Goal: Task Accomplishment & Management: Complete application form

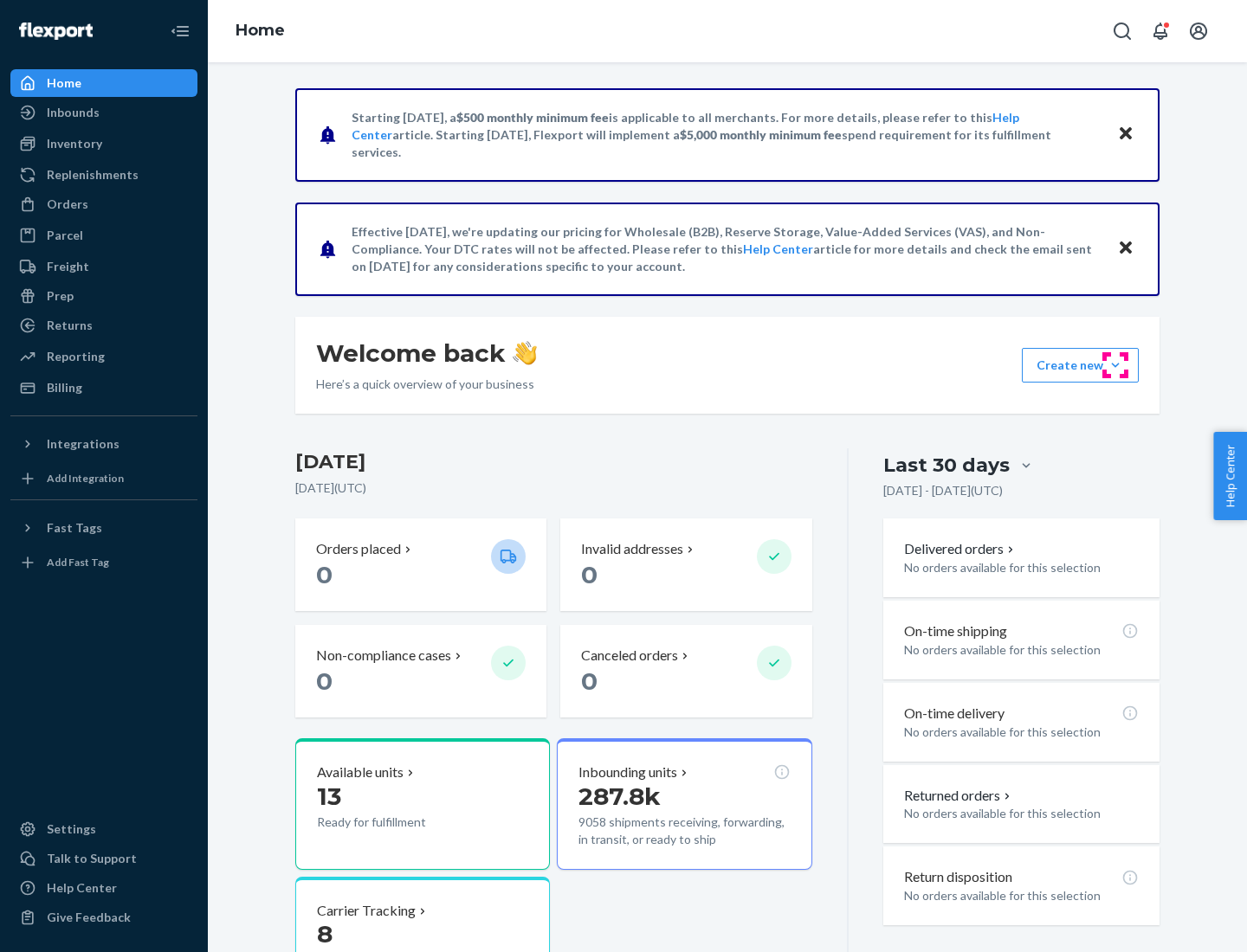
click at [1115, 365] on button "Create new Create new inbound Create new order Create new product" at bounding box center [1080, 365] width 117 height 35
click at [104, 113] on div "Inbounds" at bounding box center [104, 112] width 184 height 25
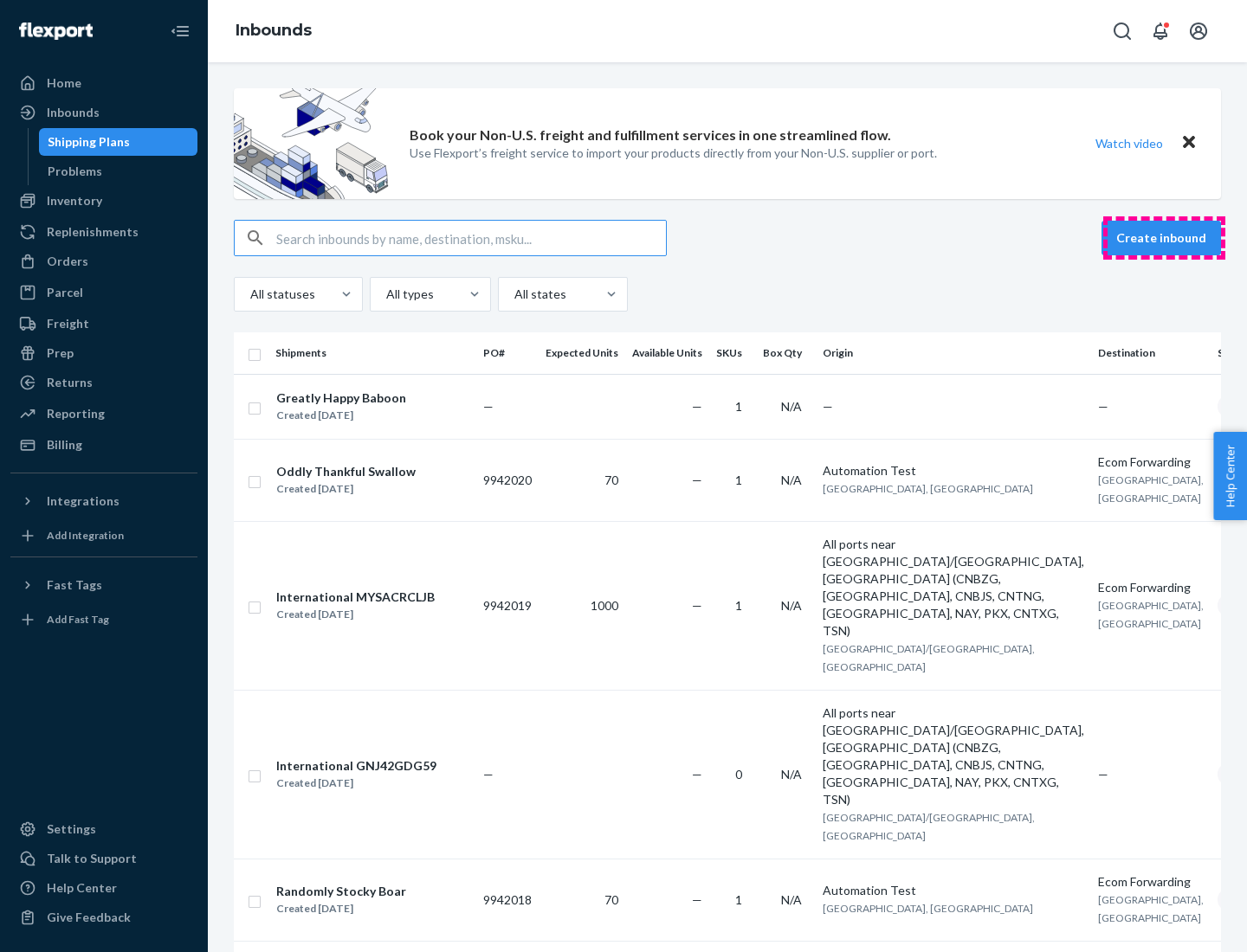
click at [1163, 238] on button "Create inbound" at bounding box center [1161, 238] width 119 height 35
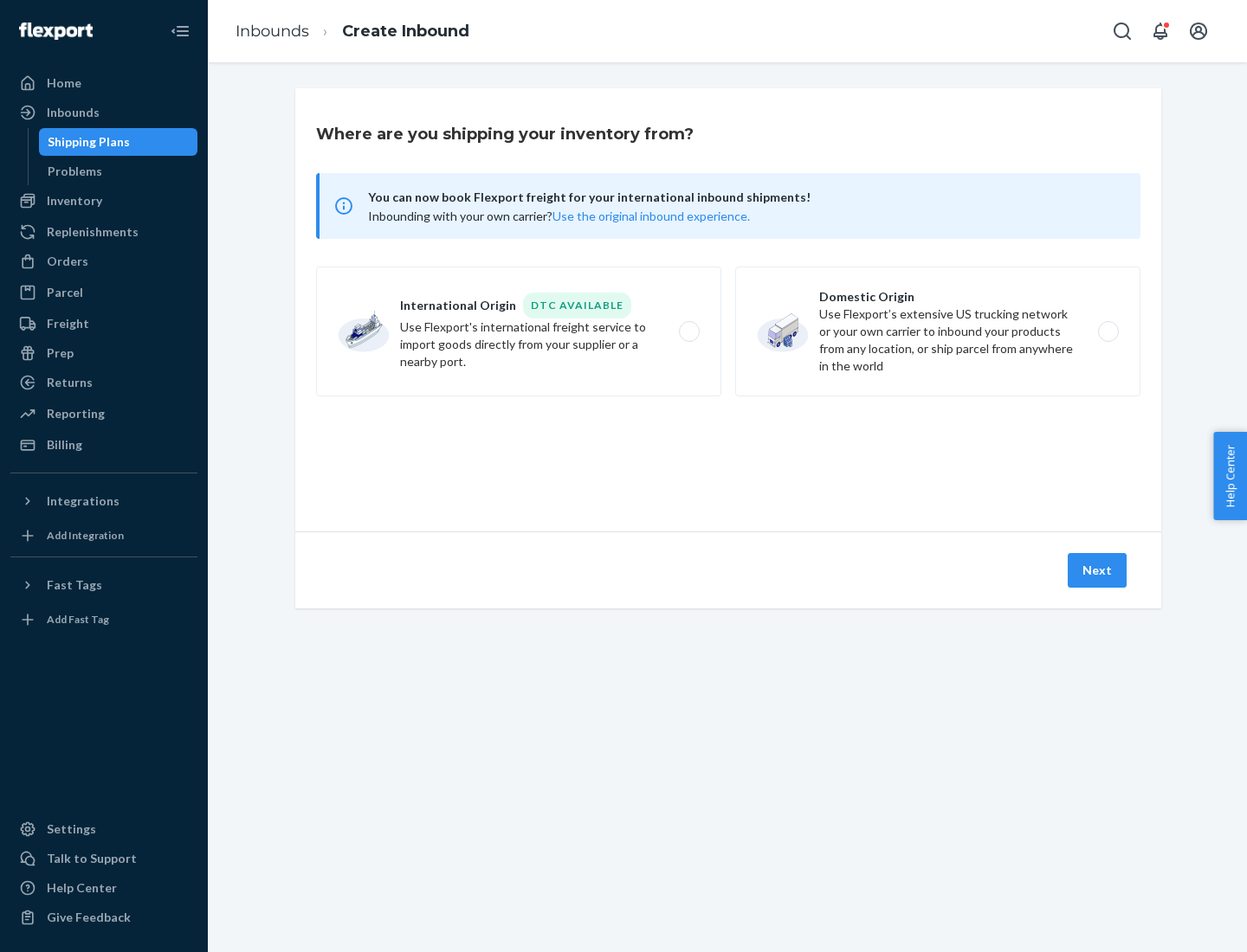
click at [938, 331] on label "Domestic Origin Use Flexport’s extensive US trucking network or your own carrie…" at bounding box center [937, 331] width 405 height 130
click at [1107, 331] on input "Domestic Origin Use Flexport’s extensive US trucking network or your own carrie…" at bounding box center [1112, 332] width 11 height 11
radio input "true"
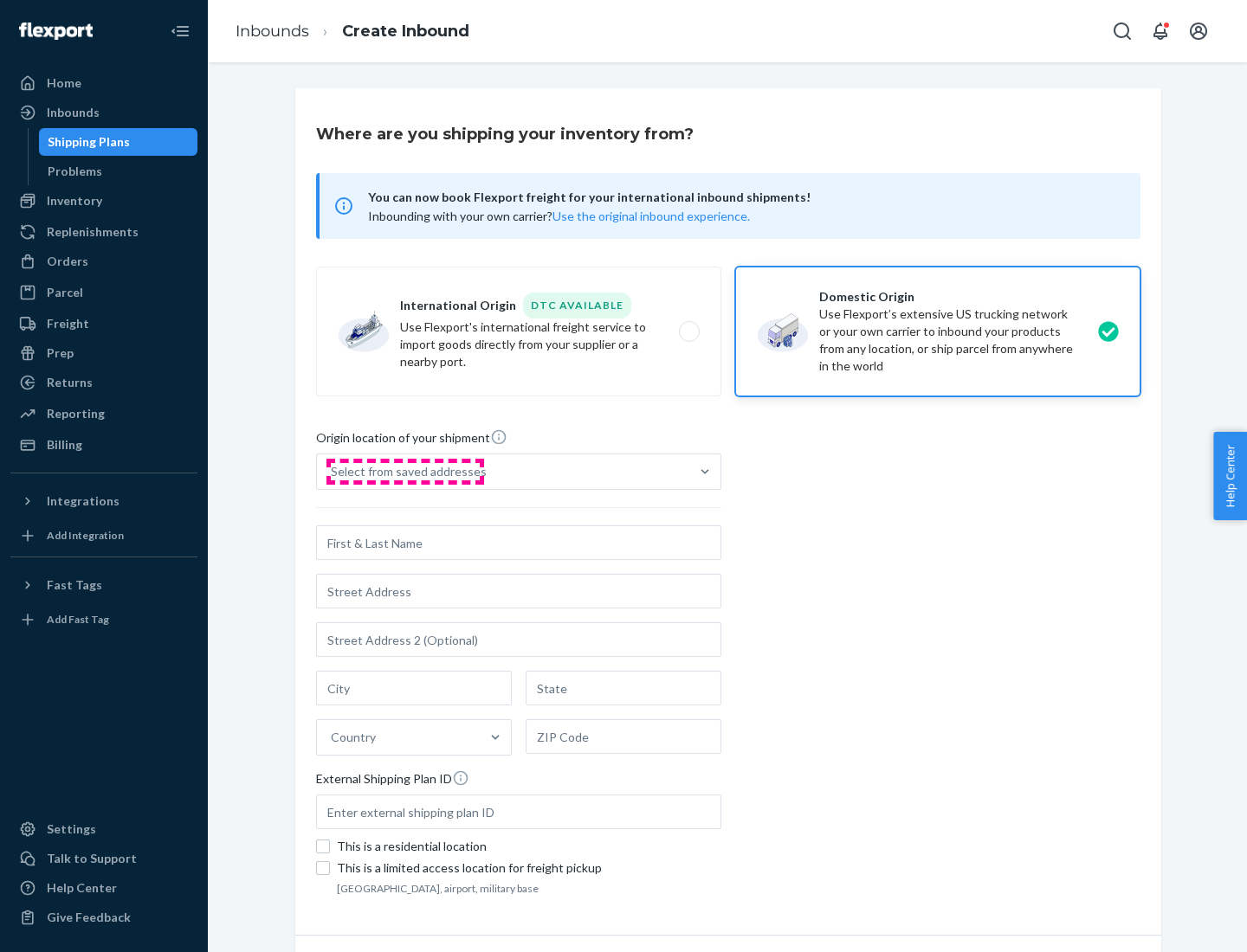
click at [404, 471] on div "Select from saved addresses" at bounding box center [408, 471] width 156 height 17
click at [332, 471] on input "Select from saved addresses" at bounding box center [331, 471] width 2 height 17
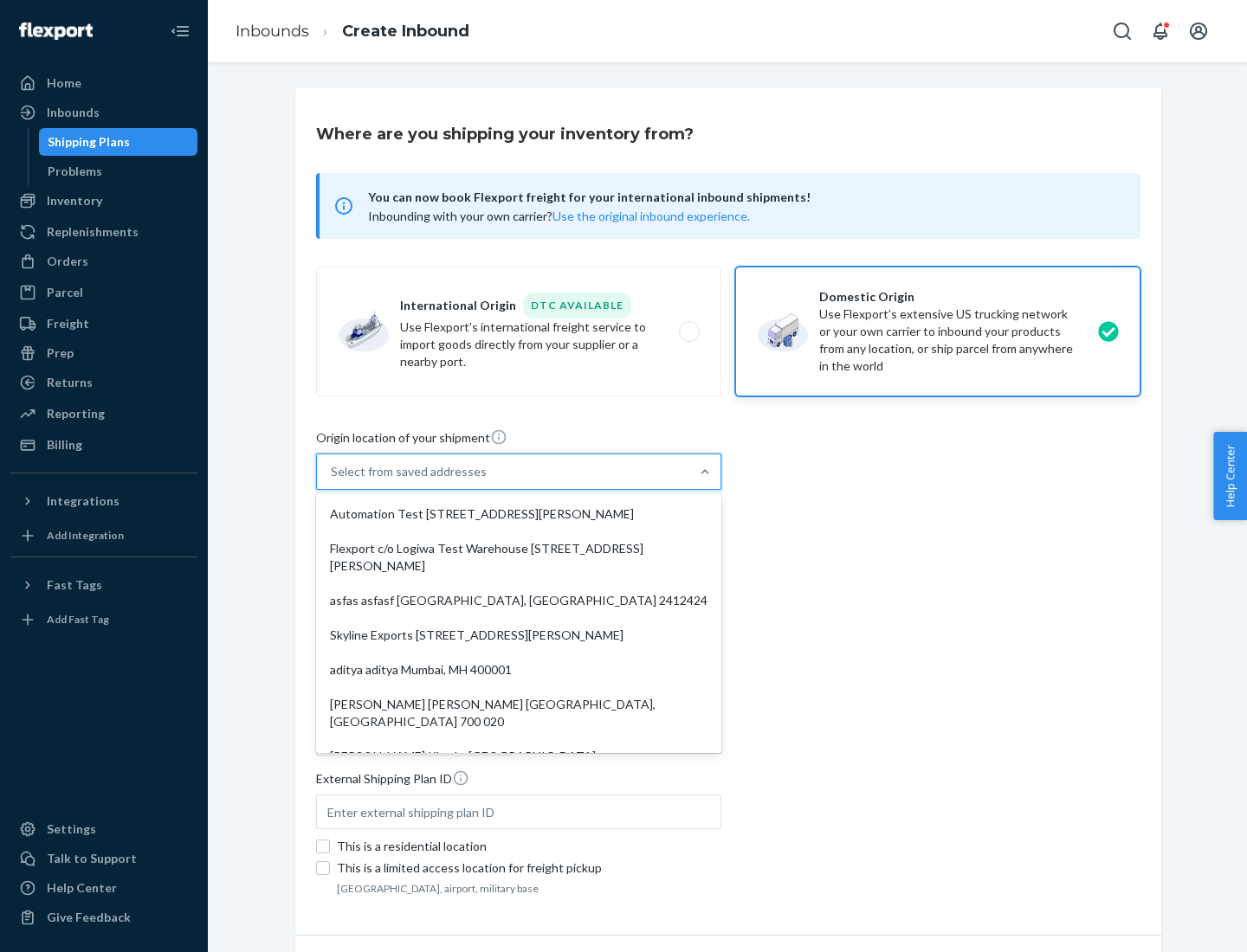
scroll to position [7, 0]
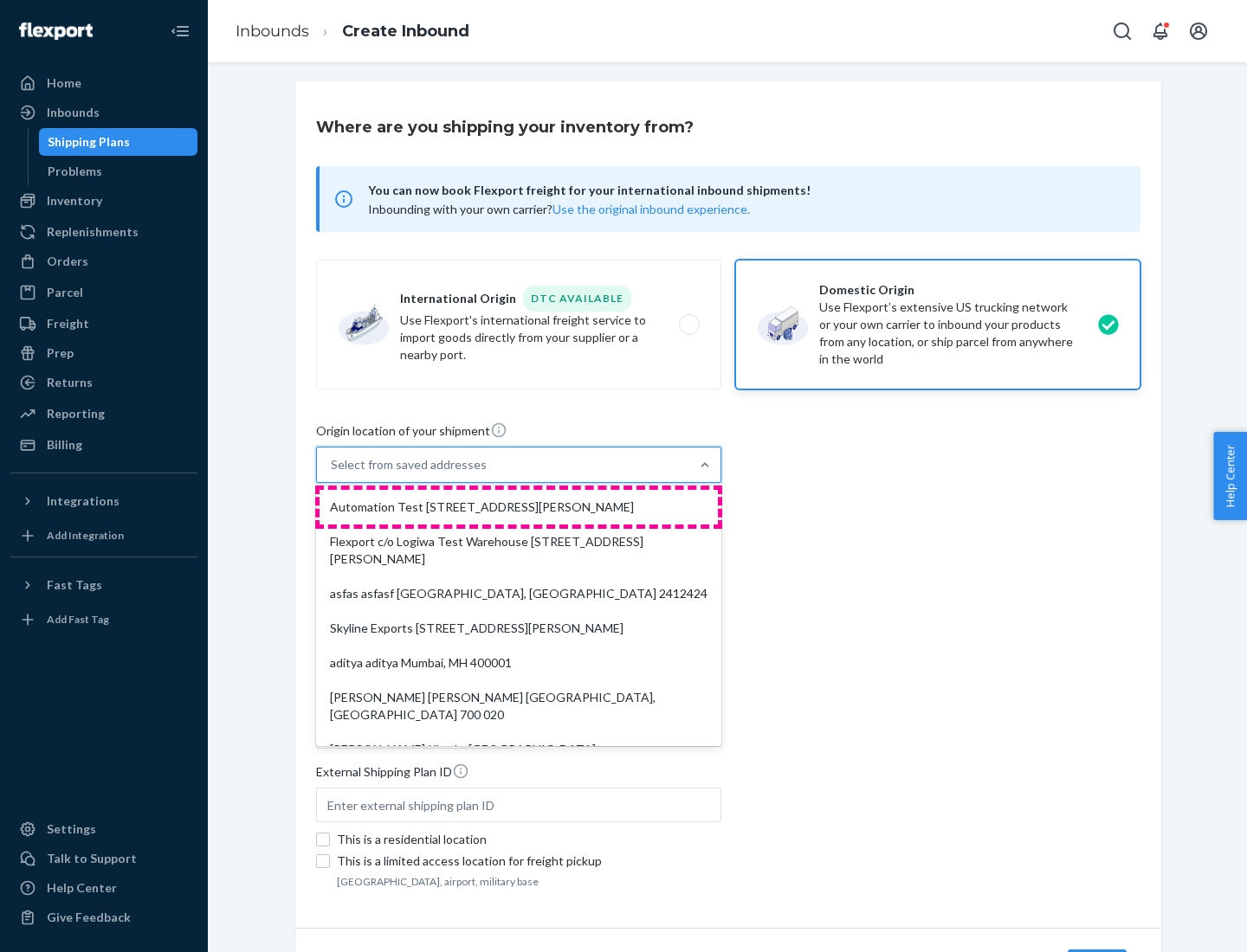
click at [519, 507] on div "Automation Test [STREET_ADDRESS][PERSON_NAME]" at bounding box center [519, 507] width 399 height 35
click at [332, 473] on input "option Automation Test [STREET_ADDRESS][PERSON_NAME]. 9 results available. Use …" at bounding box center [331, 464] width 2 height 17
type input "Automation Test"
type input "9th Floor"
type input "[GEOGRAPHIC_DATA]"
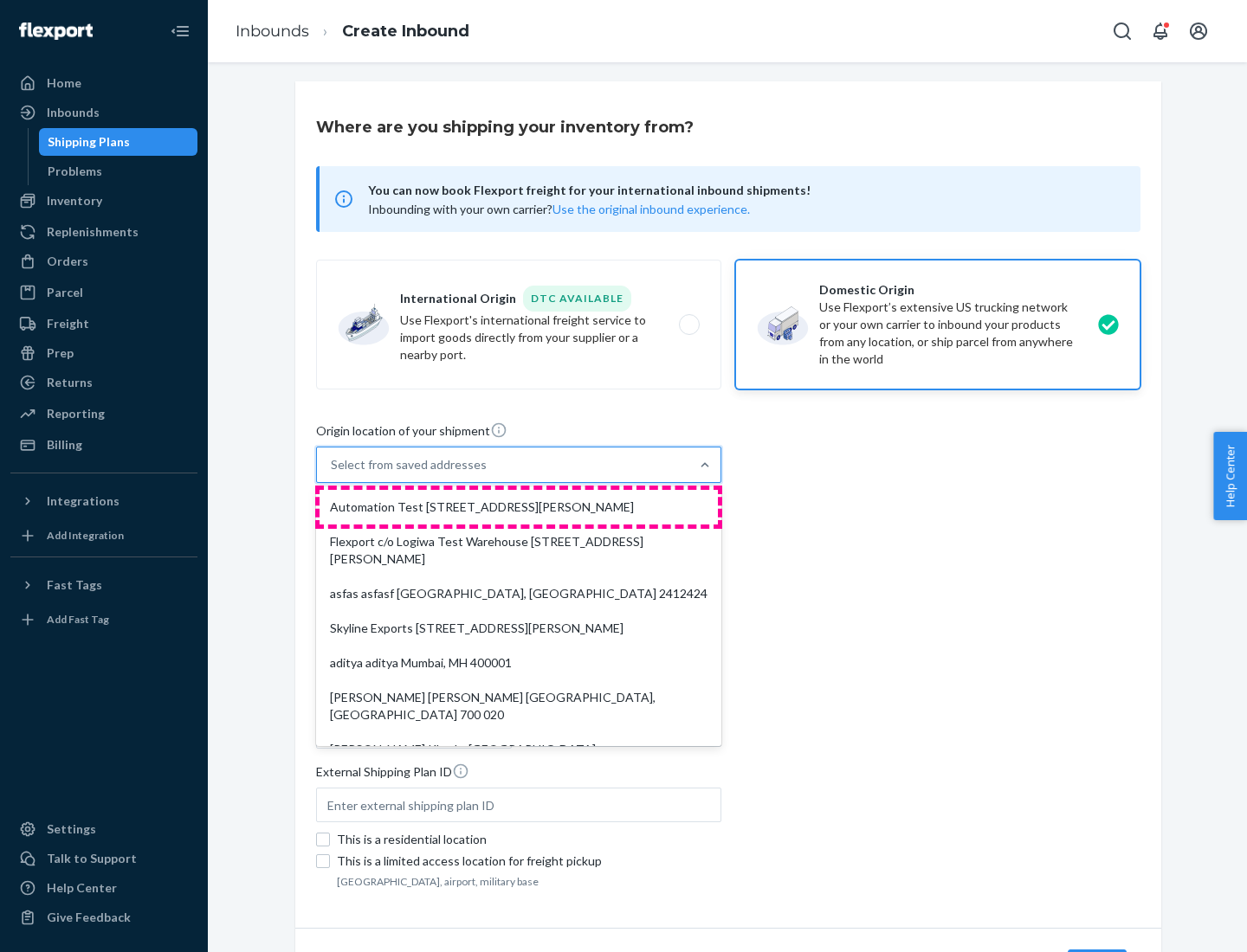
type input "CA"
type input "94104"
type input "[STREET_ADDRESS][PERSON_NAME]"
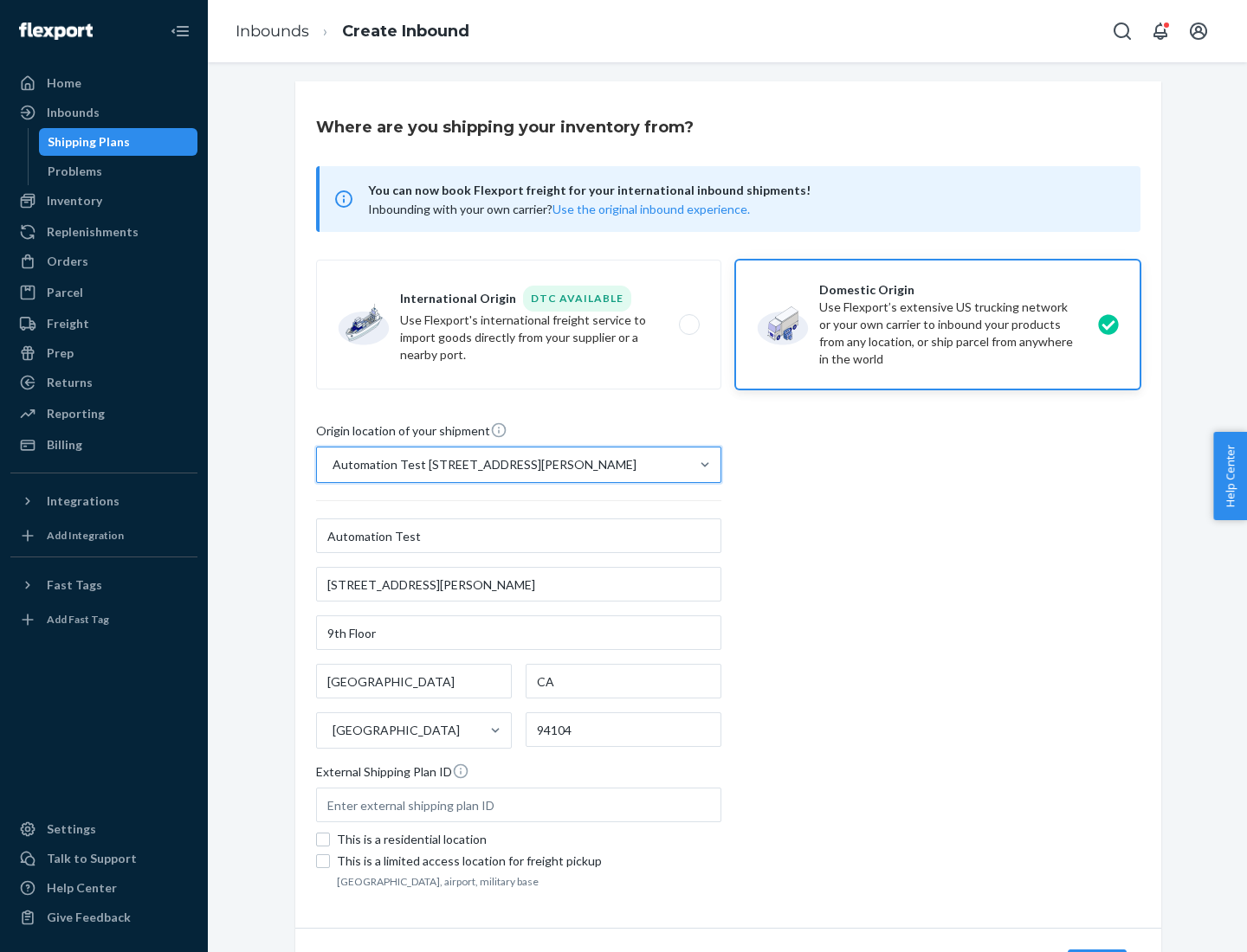
scroll to position [101, 0]
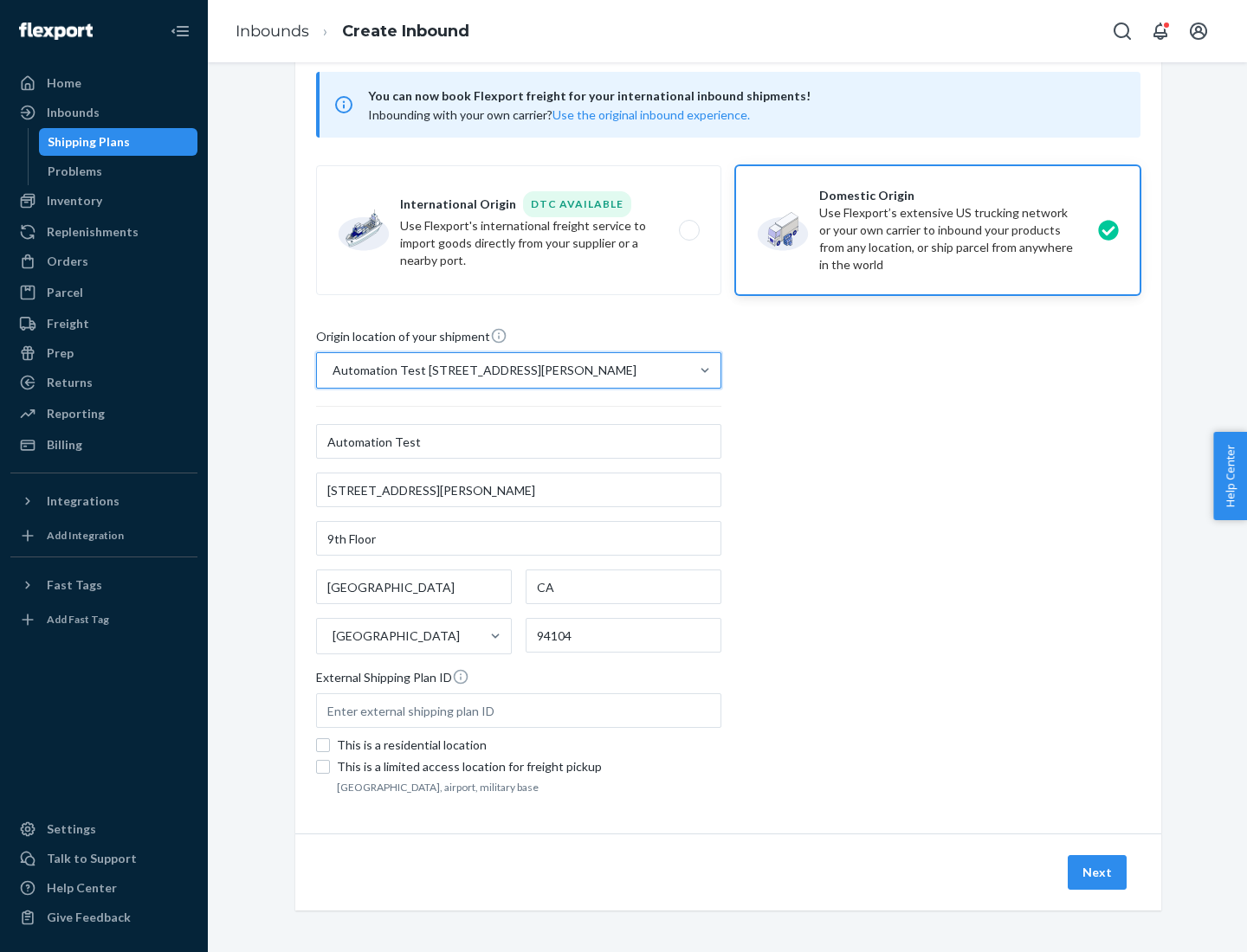
click at [1098, 873] on button "Next" at bounding box center [1097, 873] width 59 height 35
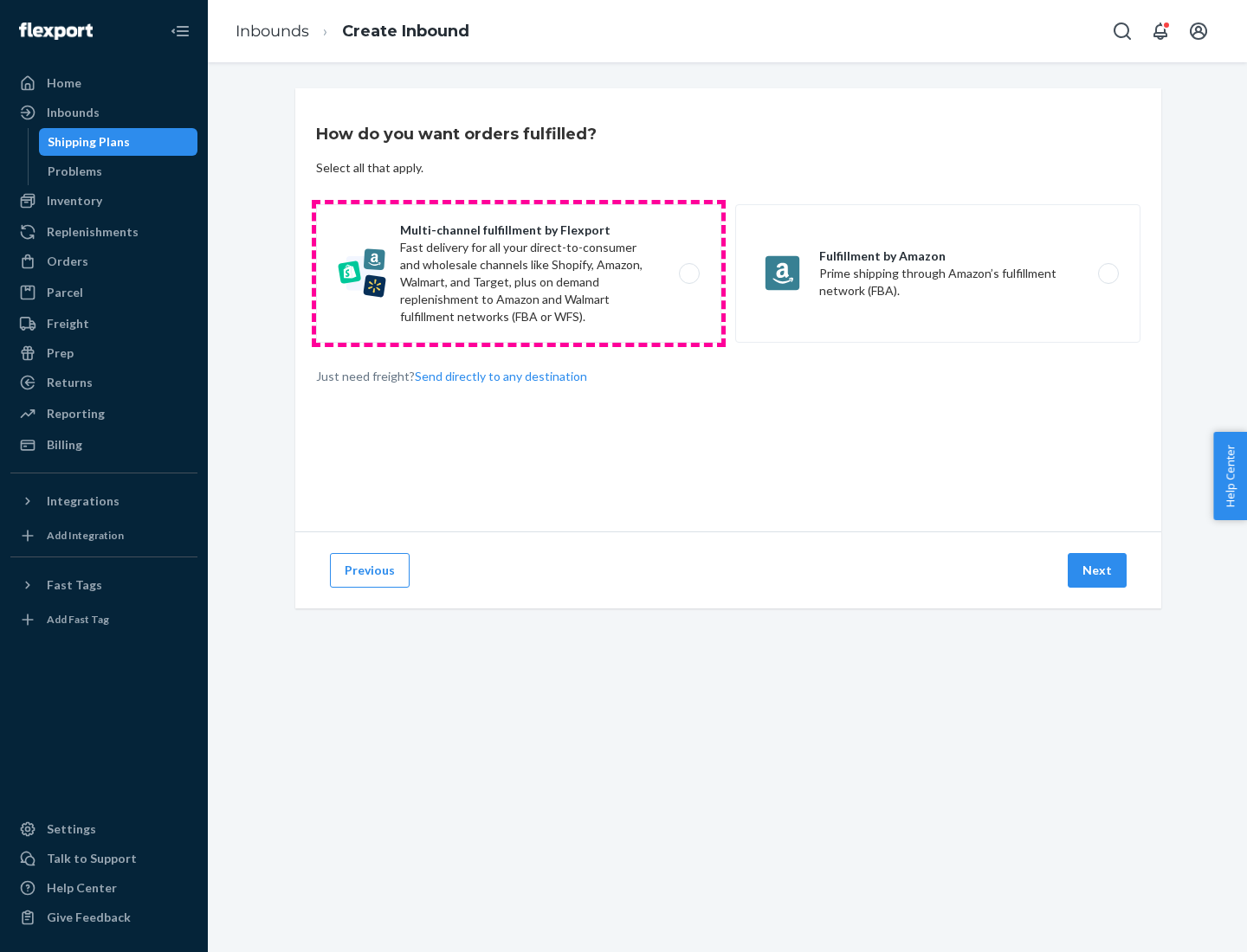
click at [519, 274] on label "Multi-channel fulfillment by Flexport Fast delivery for all your direct-to-cons…" at bounding box center [518, 273] width 405 height 138
click at [688, 274] on input "Multi-channel fulfillment by Flexport Fast delivery for all your direct-to-cons…" at bounding box center [694, 274] width 11 height 11
radio input "true"
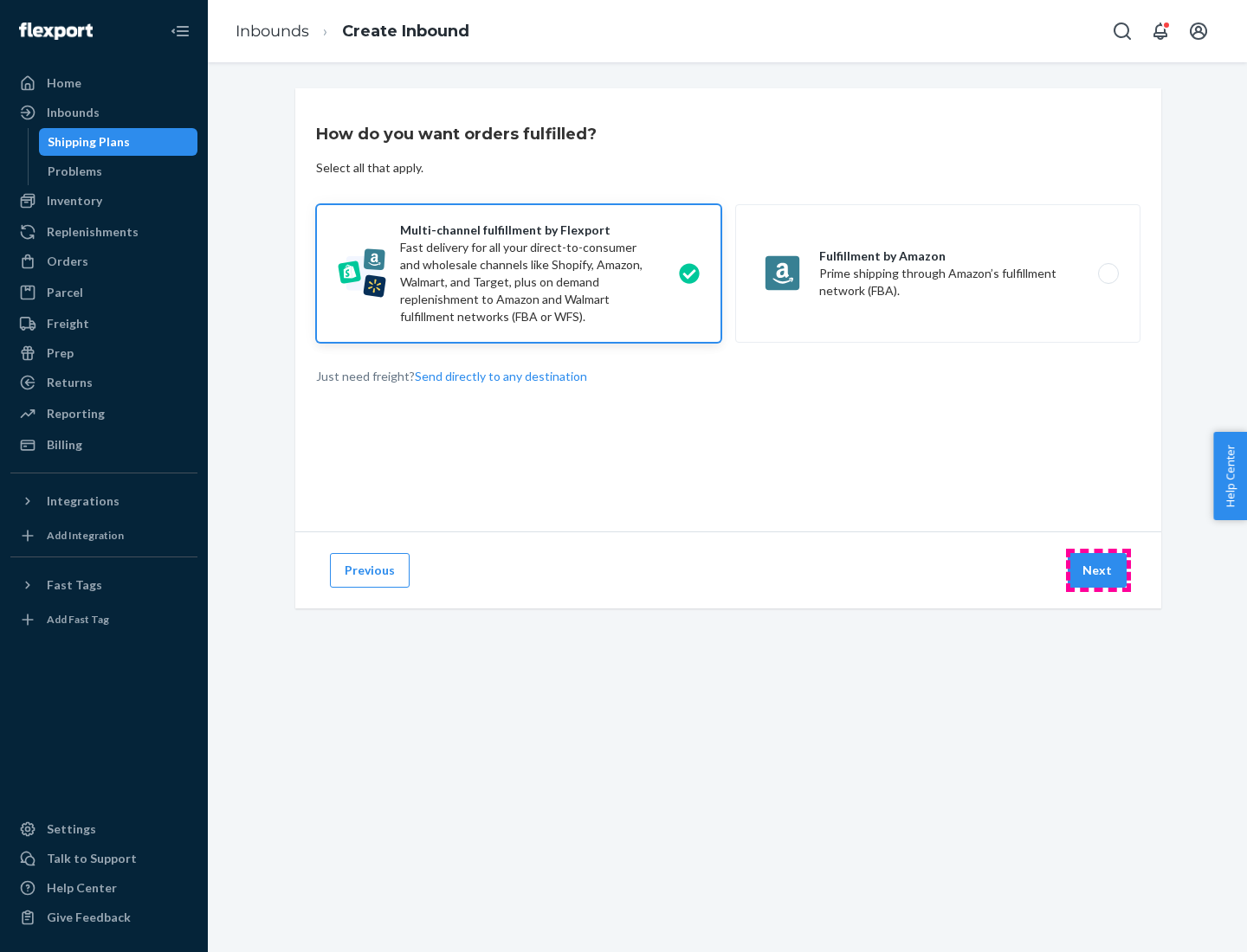
click at [1098, 571] on button "Next" at bounding box center [1097, 571] width 59 height 35
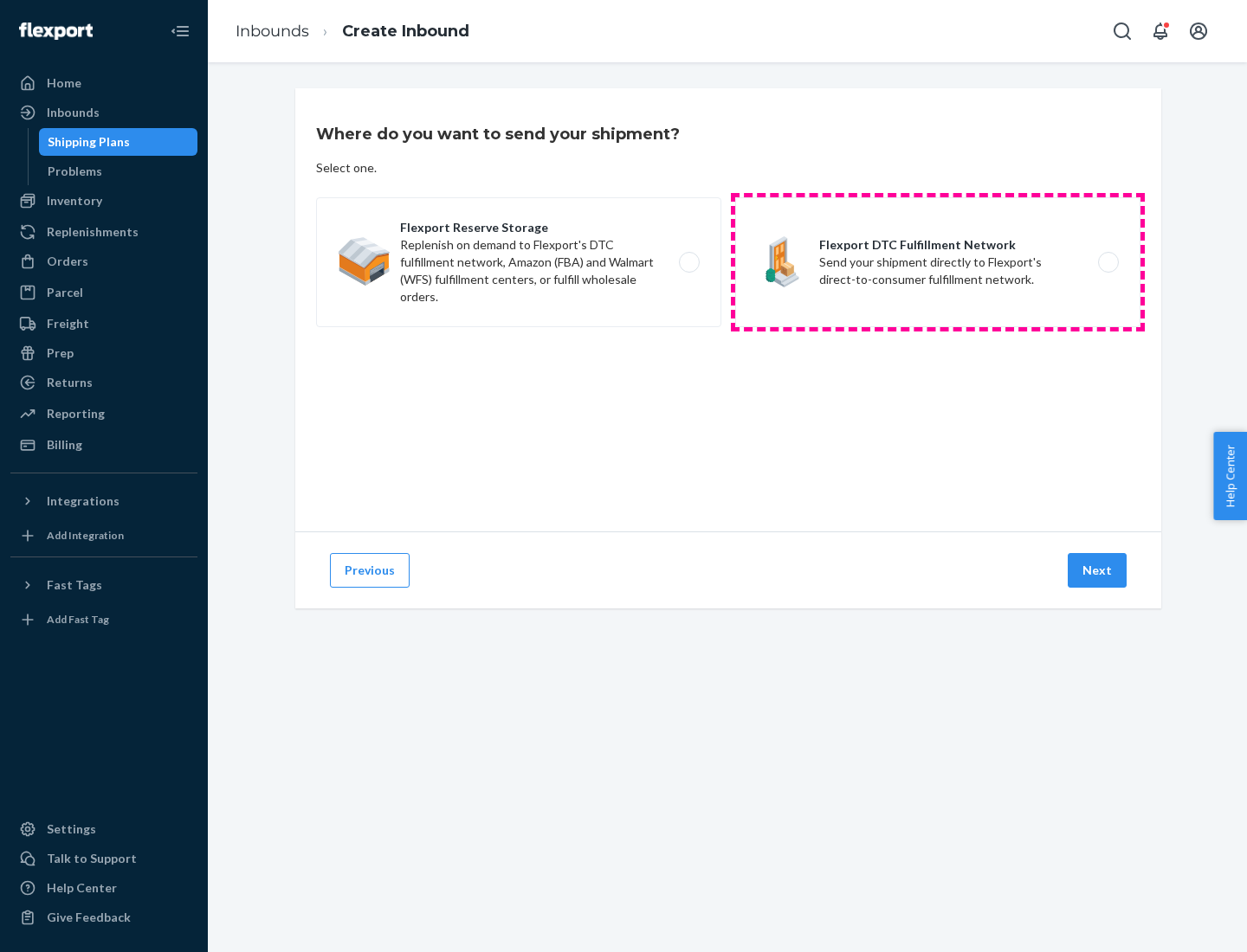
click at [938, 262] on label "Flexport DTC Fulfillment Network Send your shipment directly to Flexport's dire…" at bounding box center [937, 262] width 405 height 130
click at [1107, 262] on input "Flexport DTC Fulfillment Network Send your shipment directly to Flexport's dire…" at bounding box center [1112, 262] width 11 height 11
radio input "true"
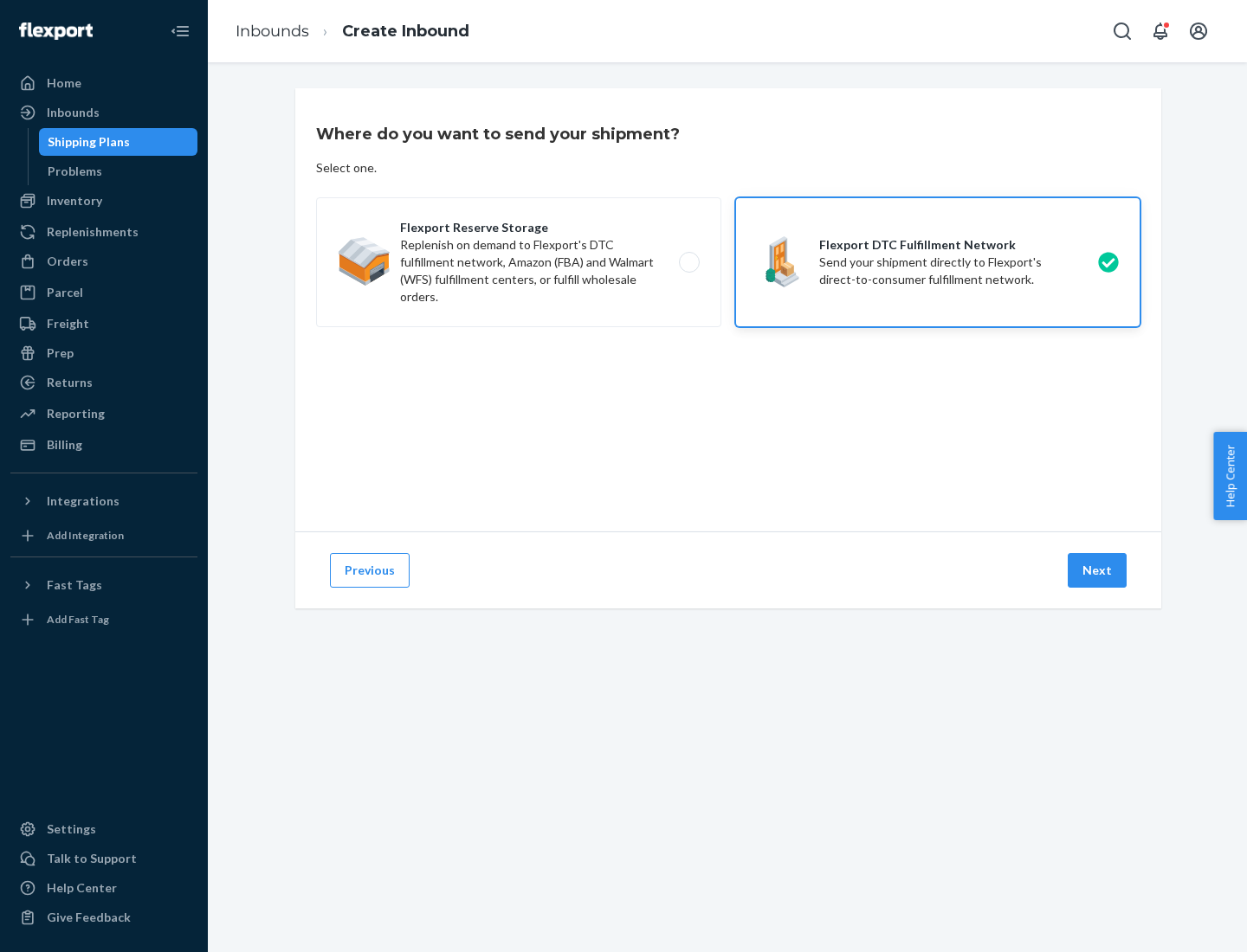
click at [1098, 571] on button "Next" at bounding box center [1097, 571] width 59 height 35
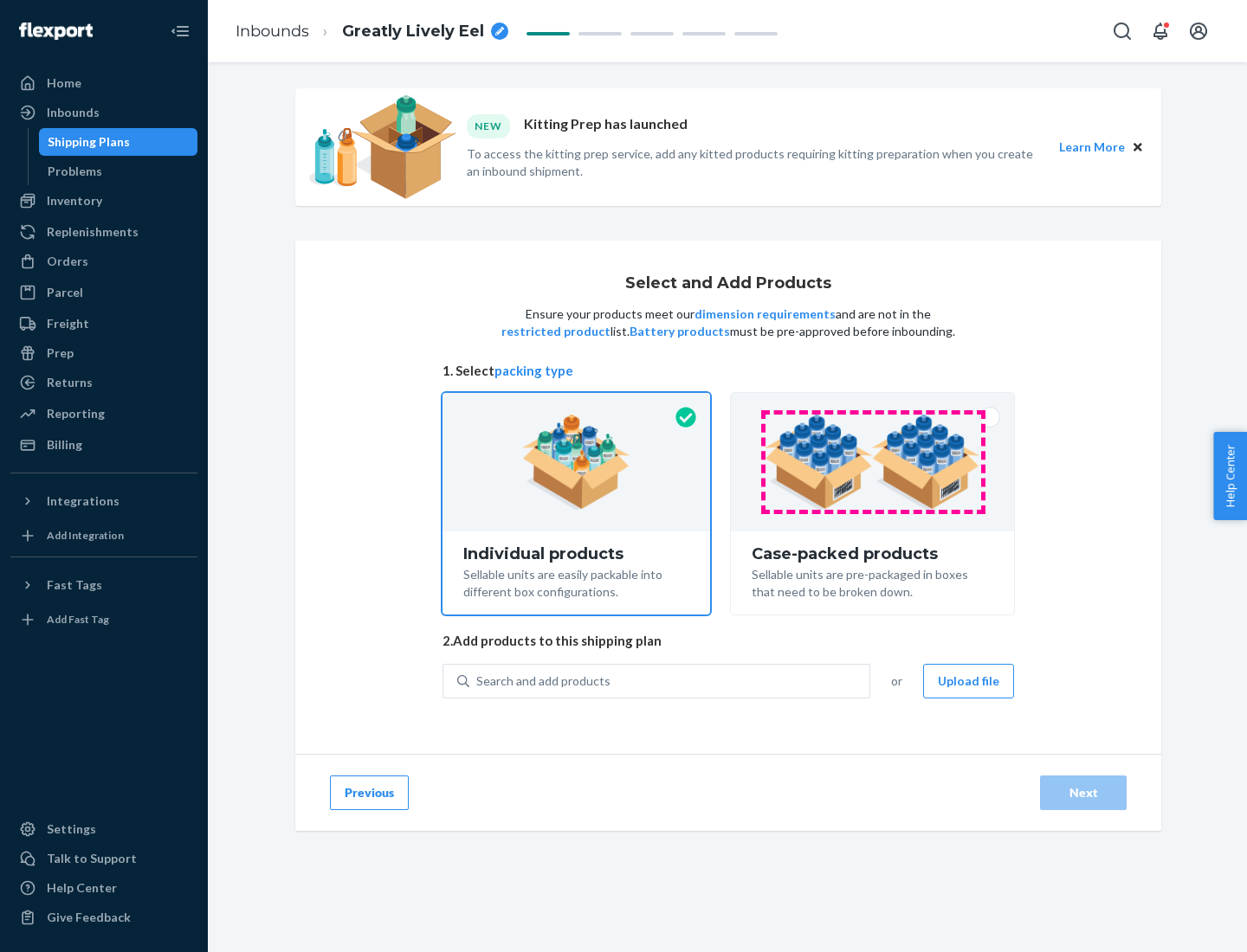
click at [873, 462] on img at bounding box center [872, 462] width 216 height 96
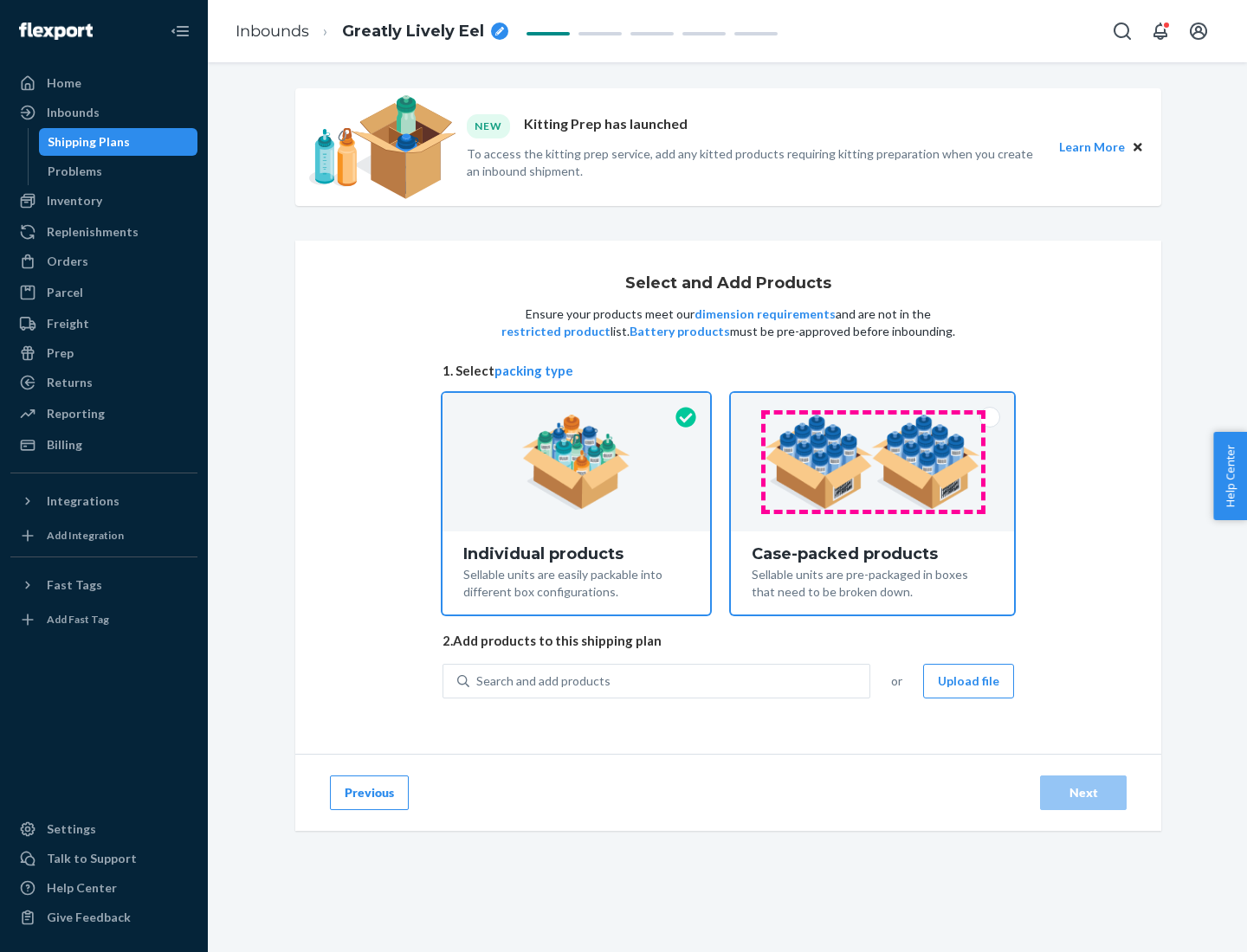
click at [873, 404] on input "Case-packed products Sellable units are pre-packaged in boxes that need to be b…" at bounding box center [872, 399] width 11 height 11
radio input "true"
radio input "false"
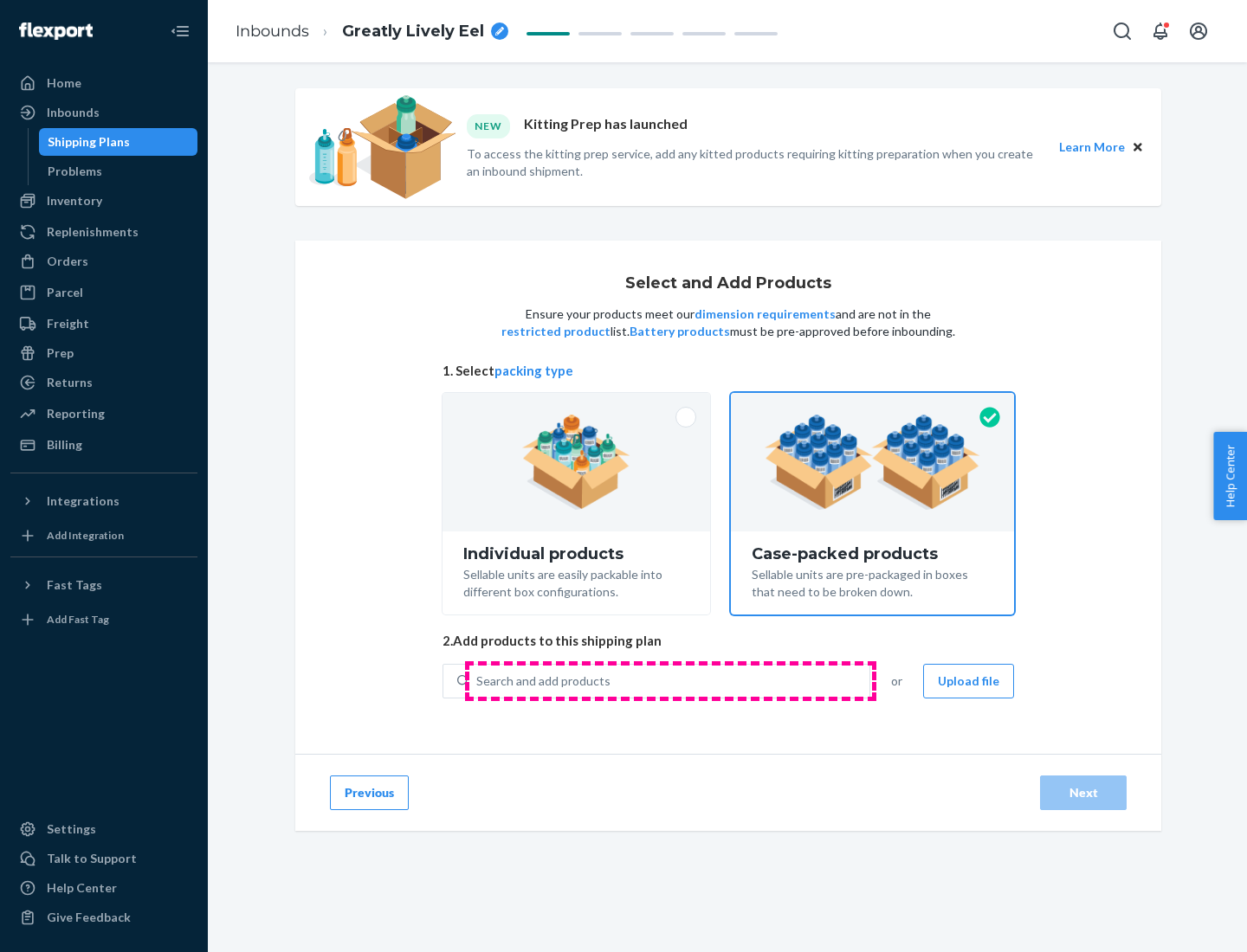
click at [670, 681] on div "Search and add products" at bounding box center [669, 681] width 400 height 31
click at [478, 681] on input "Search and add products" at bounding box center [477, 681] width 2 height 17
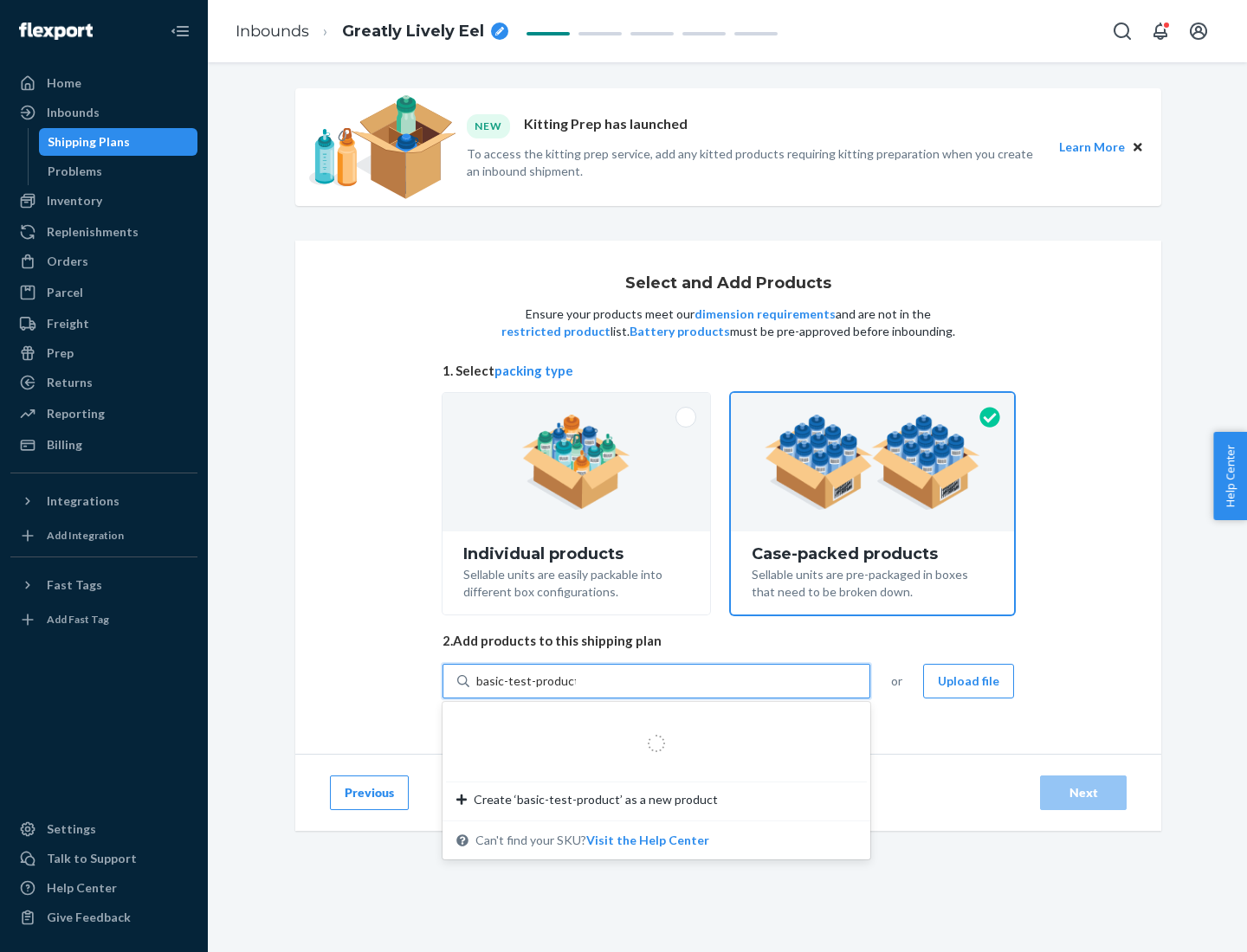
type input "basic-test-product-1"
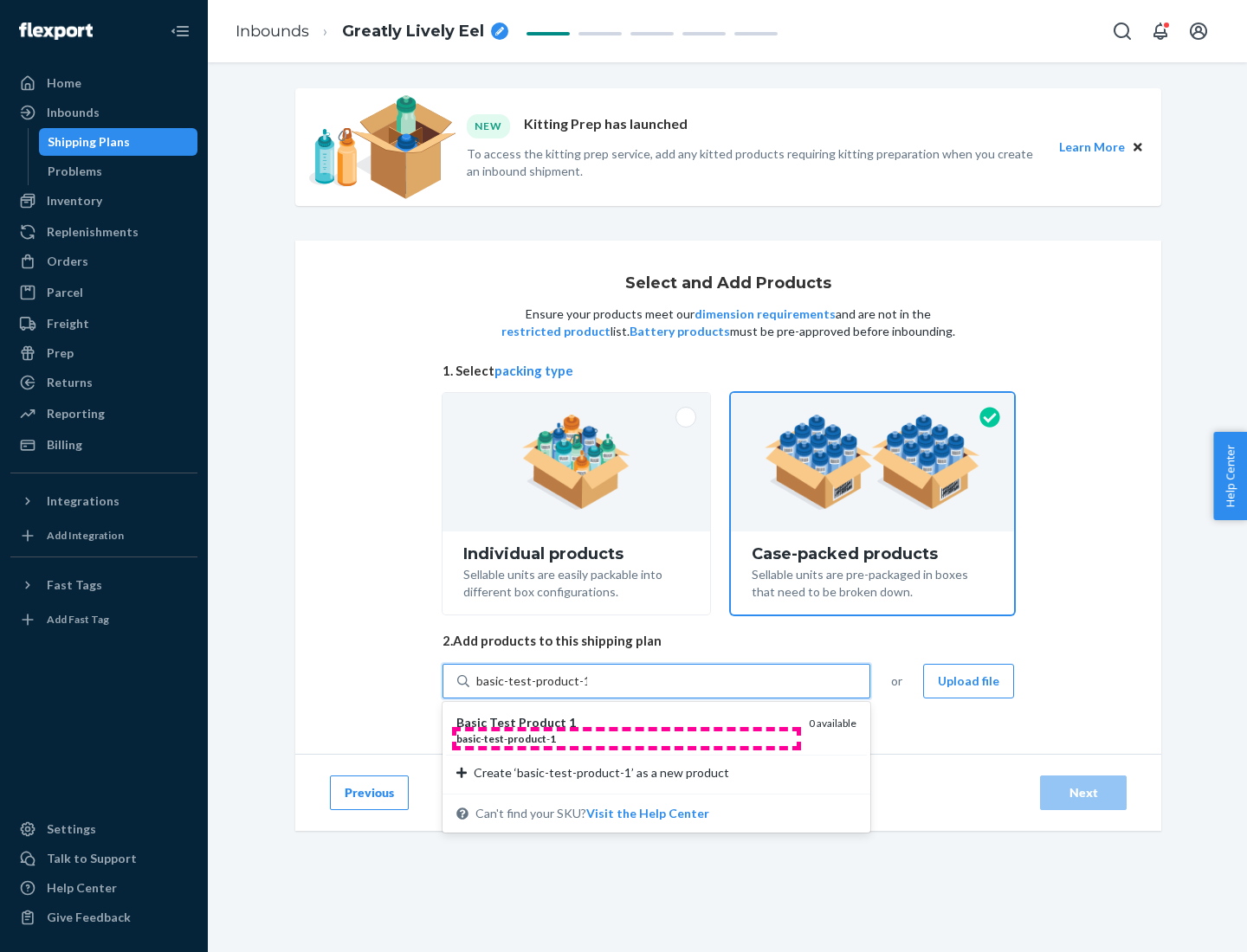
click at [626, 738] on div "basic - test - product - 1" at bounding box center [625, 739] width 339 height 15
click at [587, 690] on input "basic-test-product-1" at bounding box center [532, 681] width 111 height 17
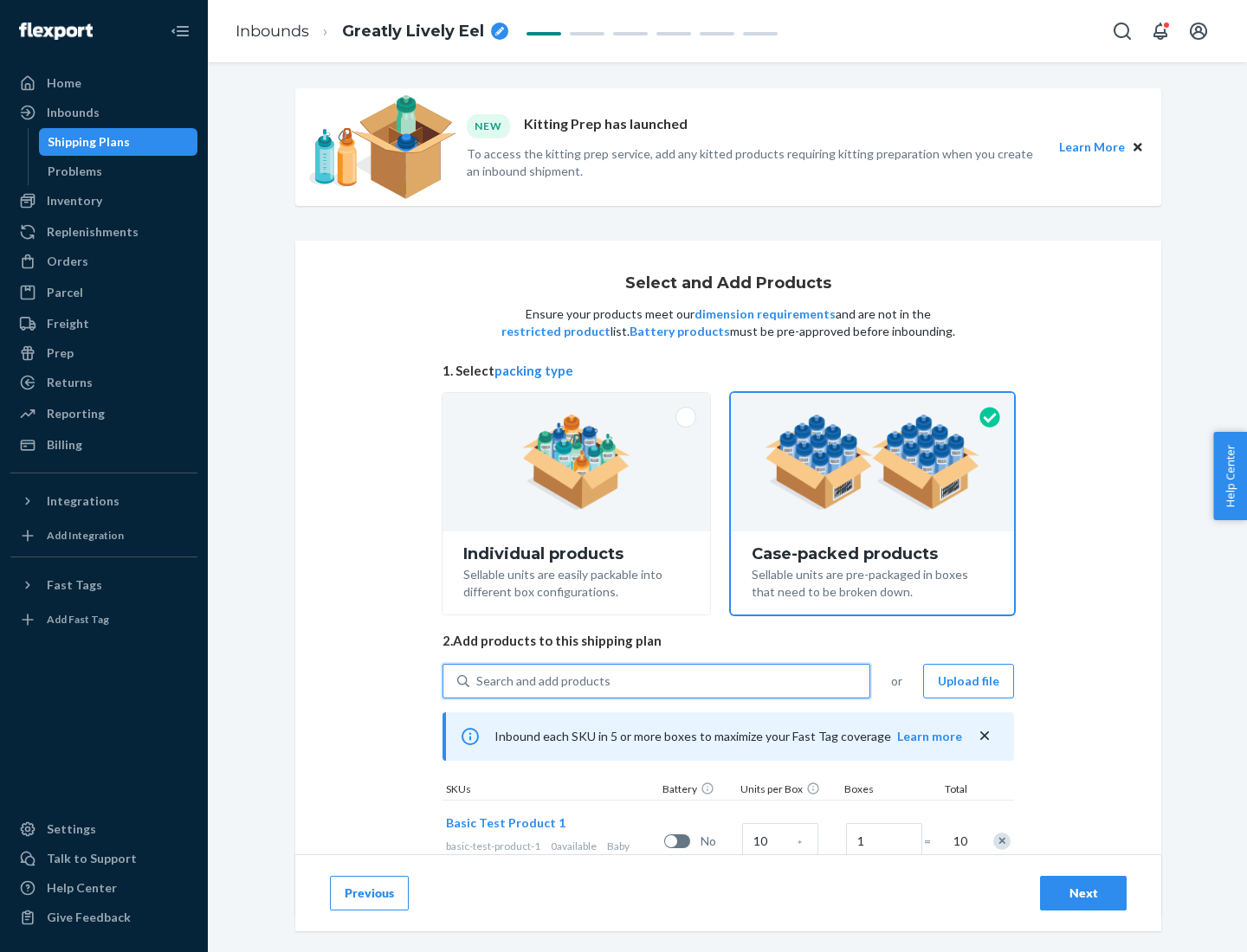
scroll to position [62, 0]
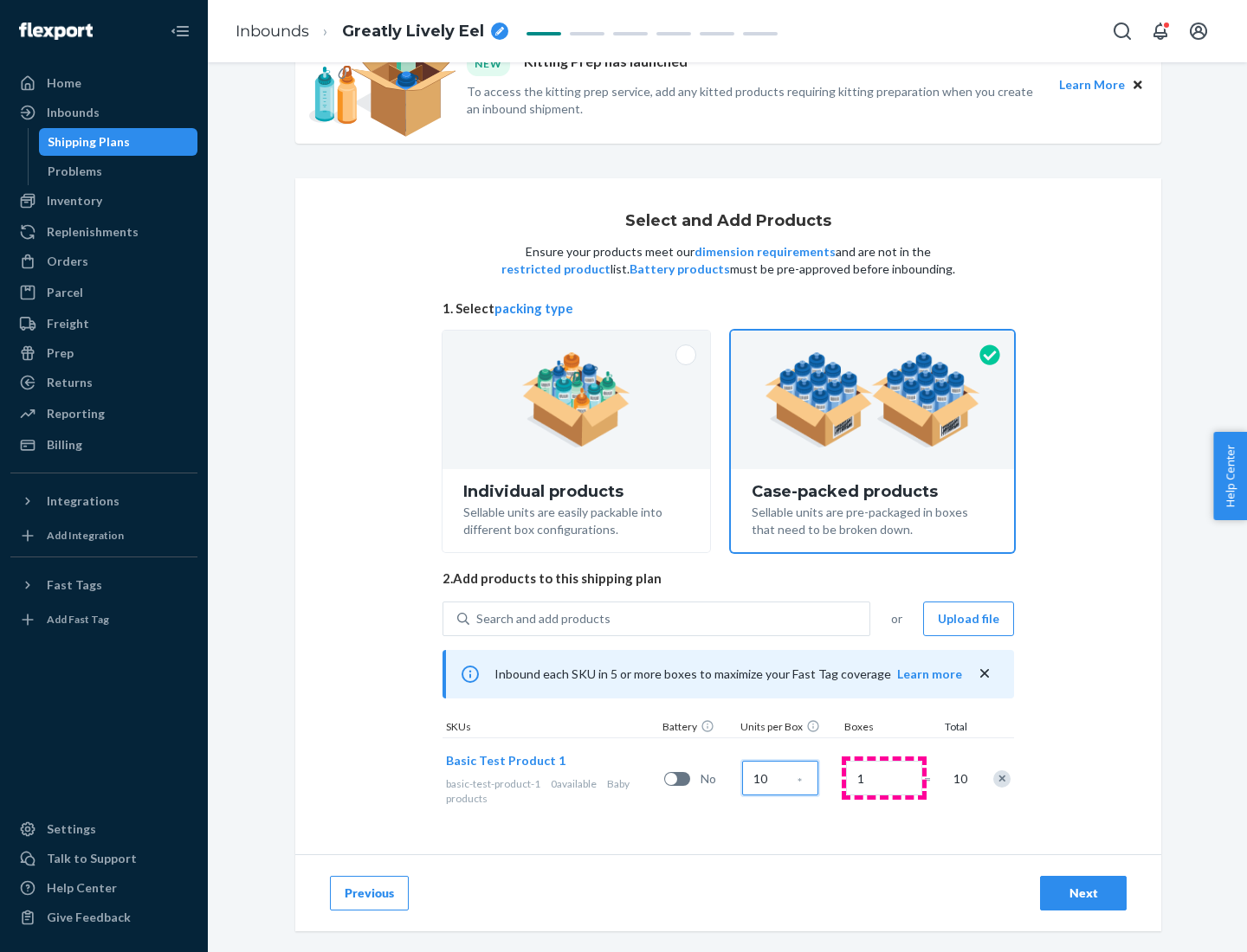
type input "10"
type input "7"
click at [1083, 894] on div "Next" at bounding box center [1082, 893] width 57 height 17
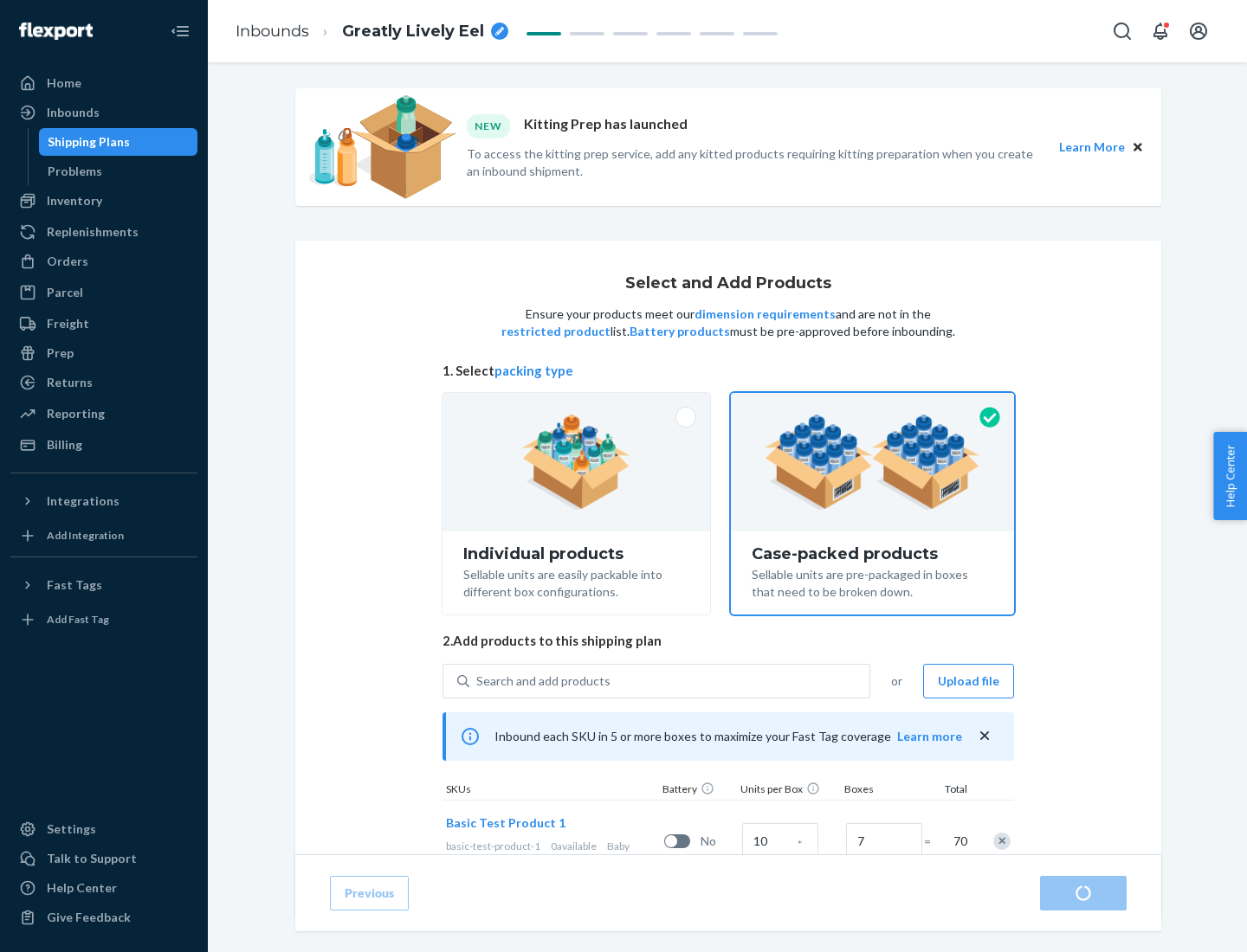
radio input "true"
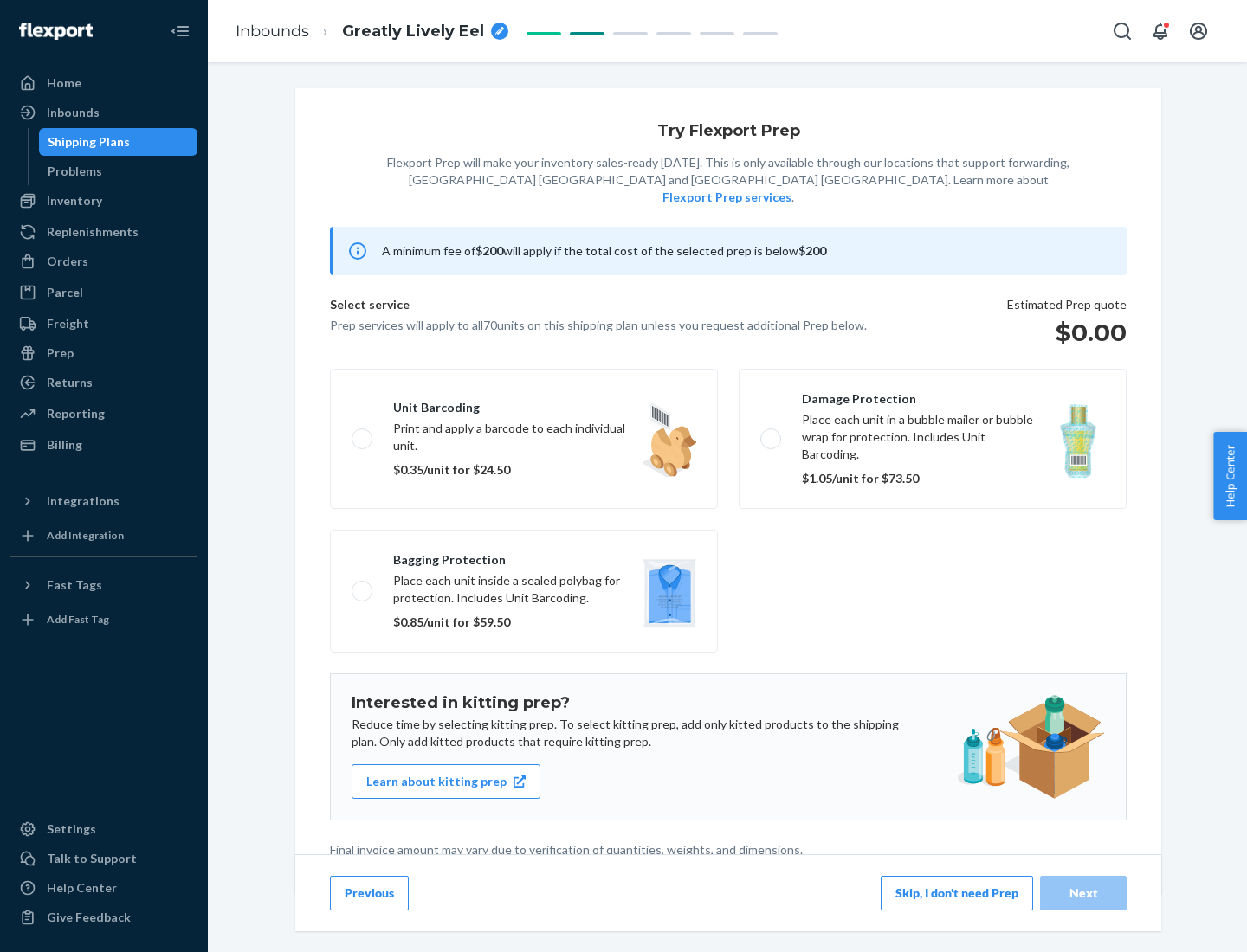
scroll to position [5, 0]
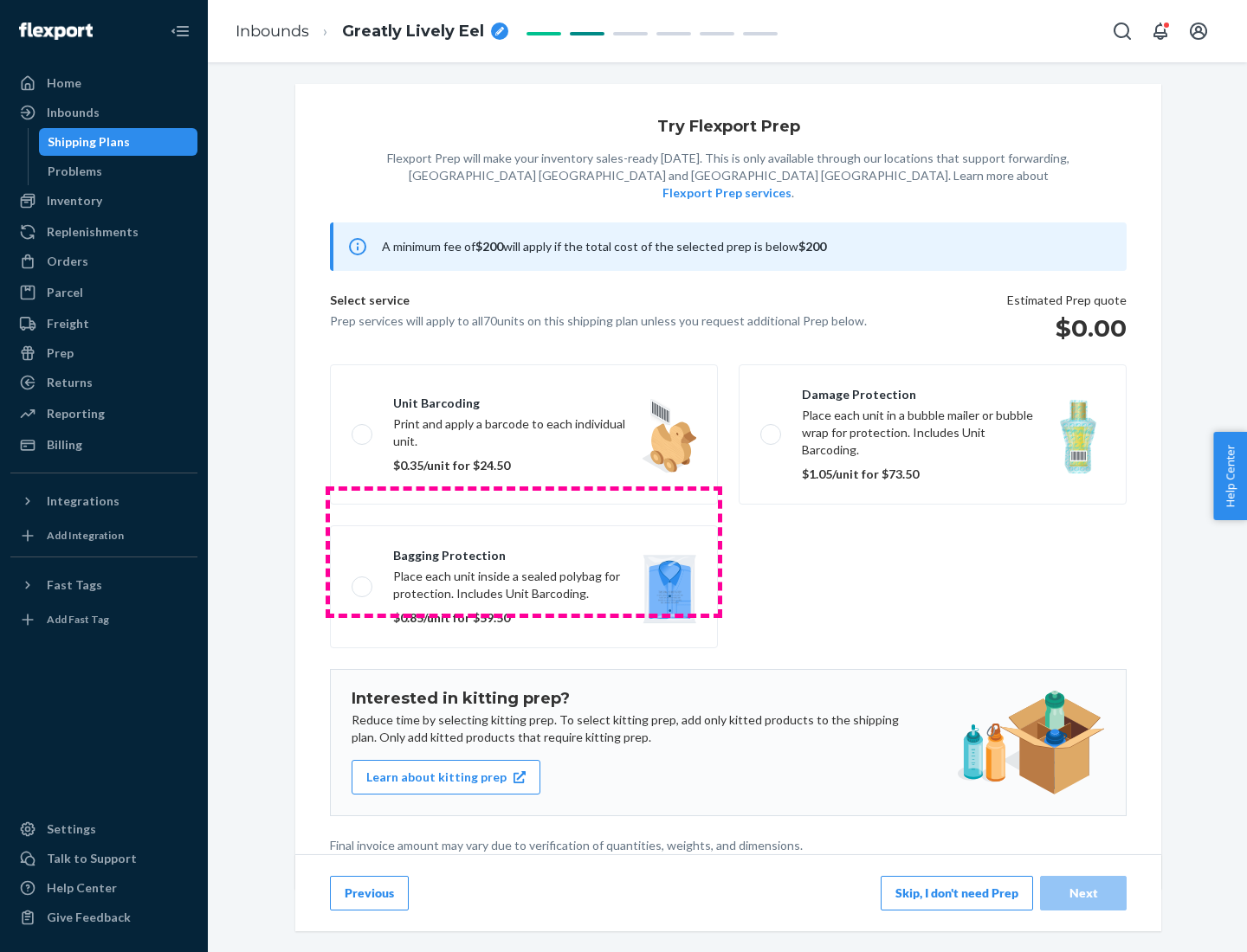
click at [523, 552] on label "Bagging protection Place each unit inside a sealed polybag for protection. Incl…" at bounding box center [523, 586] width 388 height 123
click at [363, 581] on input "Bagging protection Place each unit inside a sealed polybag for protection. Incl…" at bounding box center [357, 586] width 11 height 11
checkbox input "true"
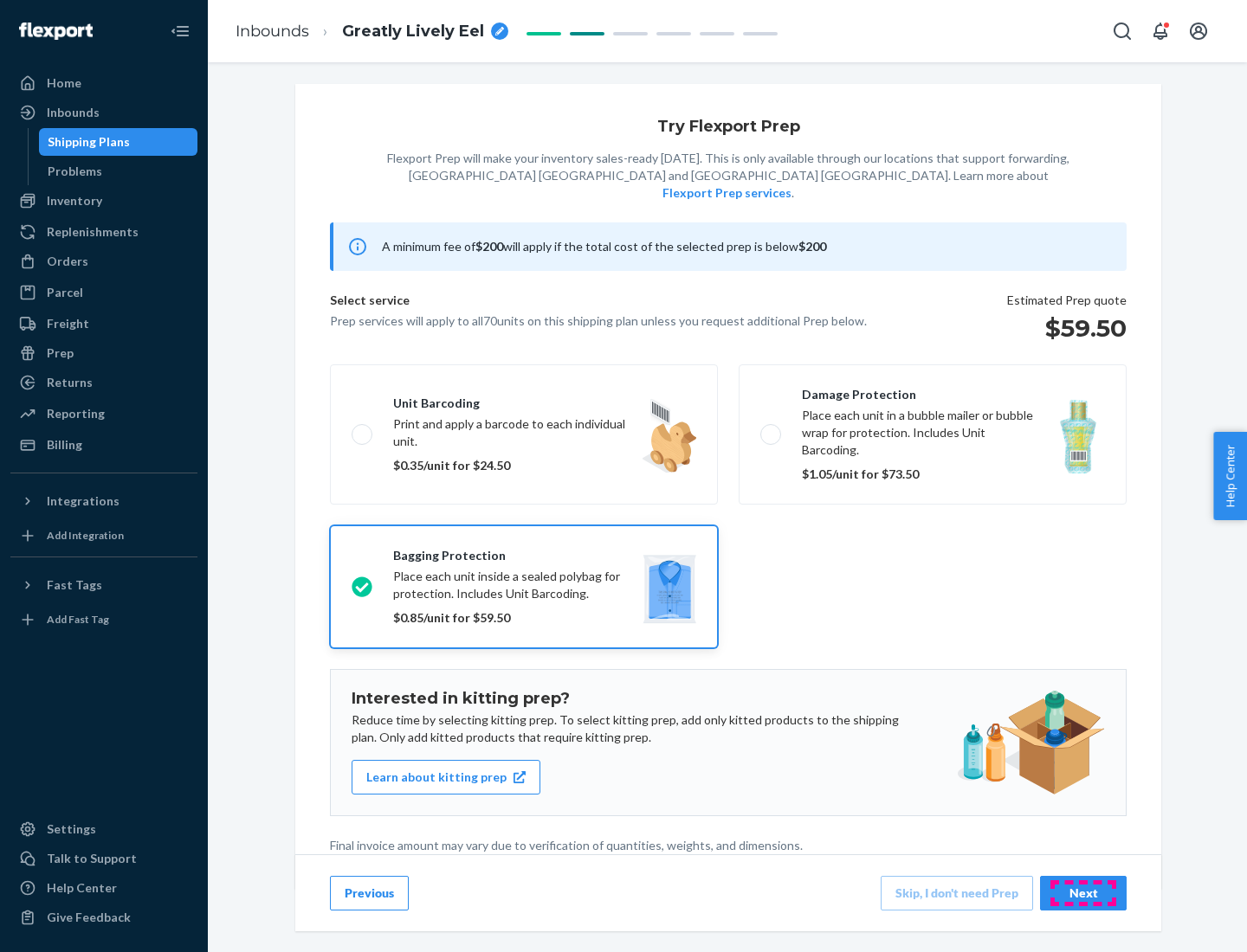
click at [1083, 893] on div "Next" at bounding box center [1082, 893] width 57 height 17
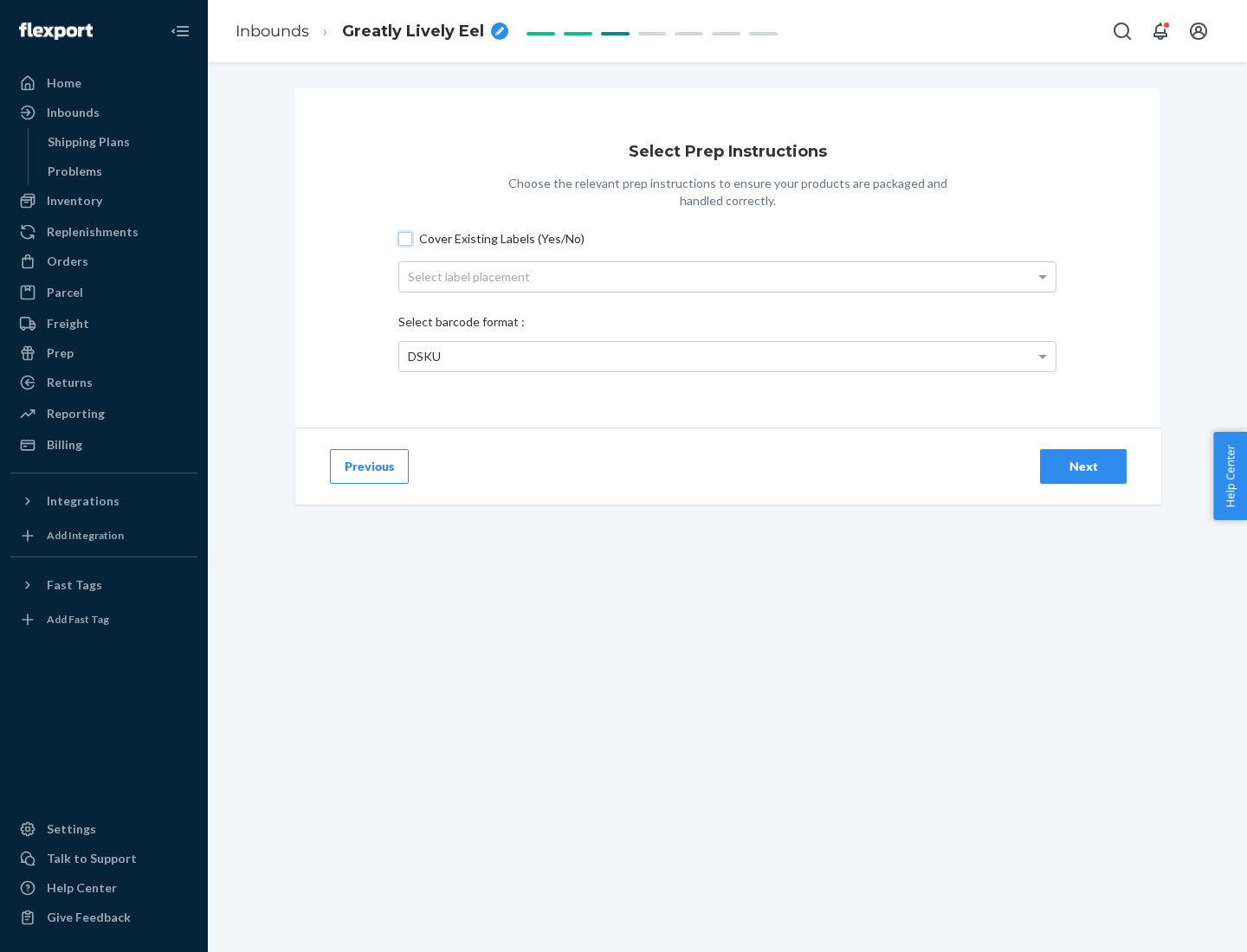
click at [405, 238] on input "Cover Existing Labels (Yes/No)" at bounding box center [405, 238] width 14 height 14
checkbox input "true"
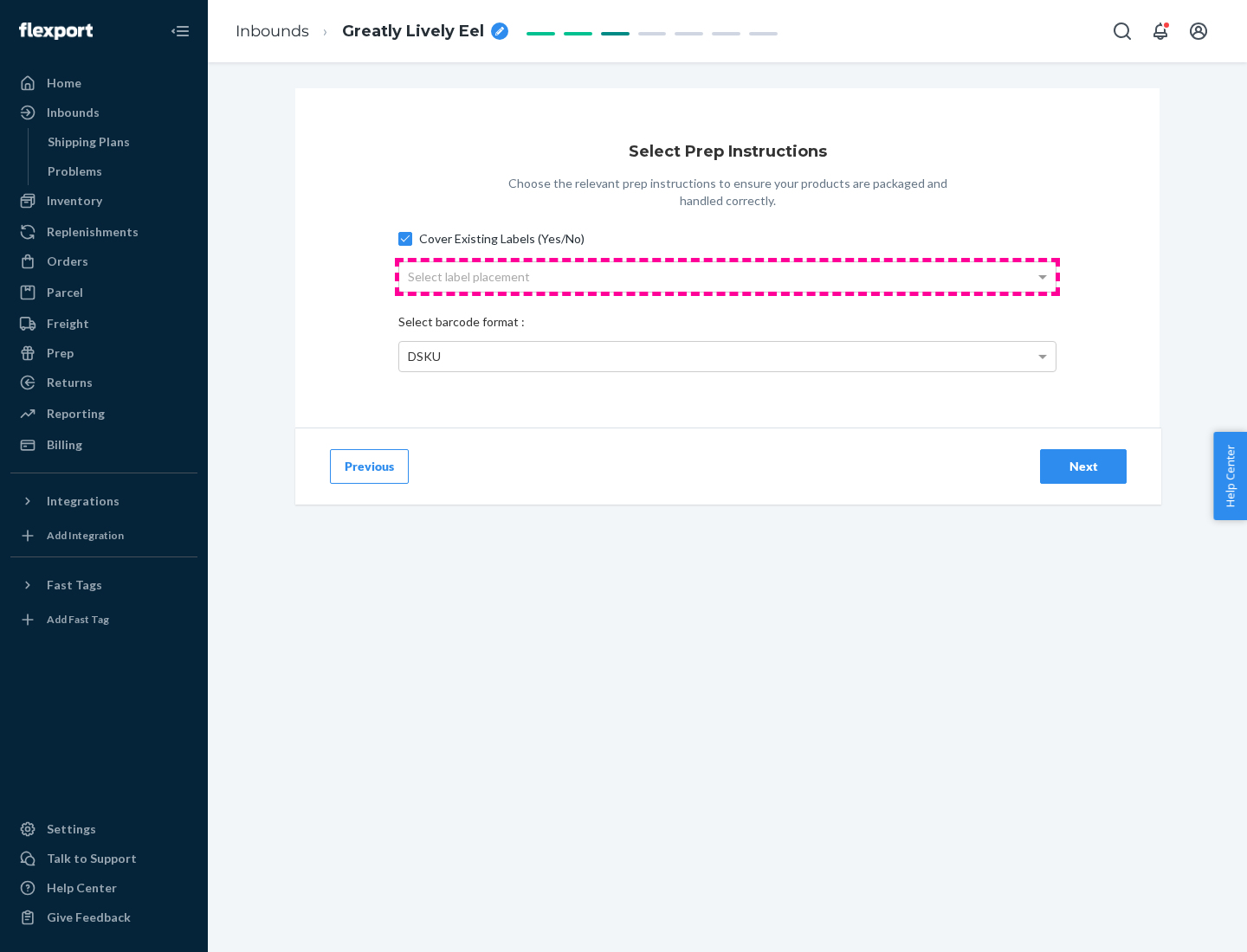
click at [727, 276] on div "Select label placement" at bounding box center [726, 277] width 656 height 29
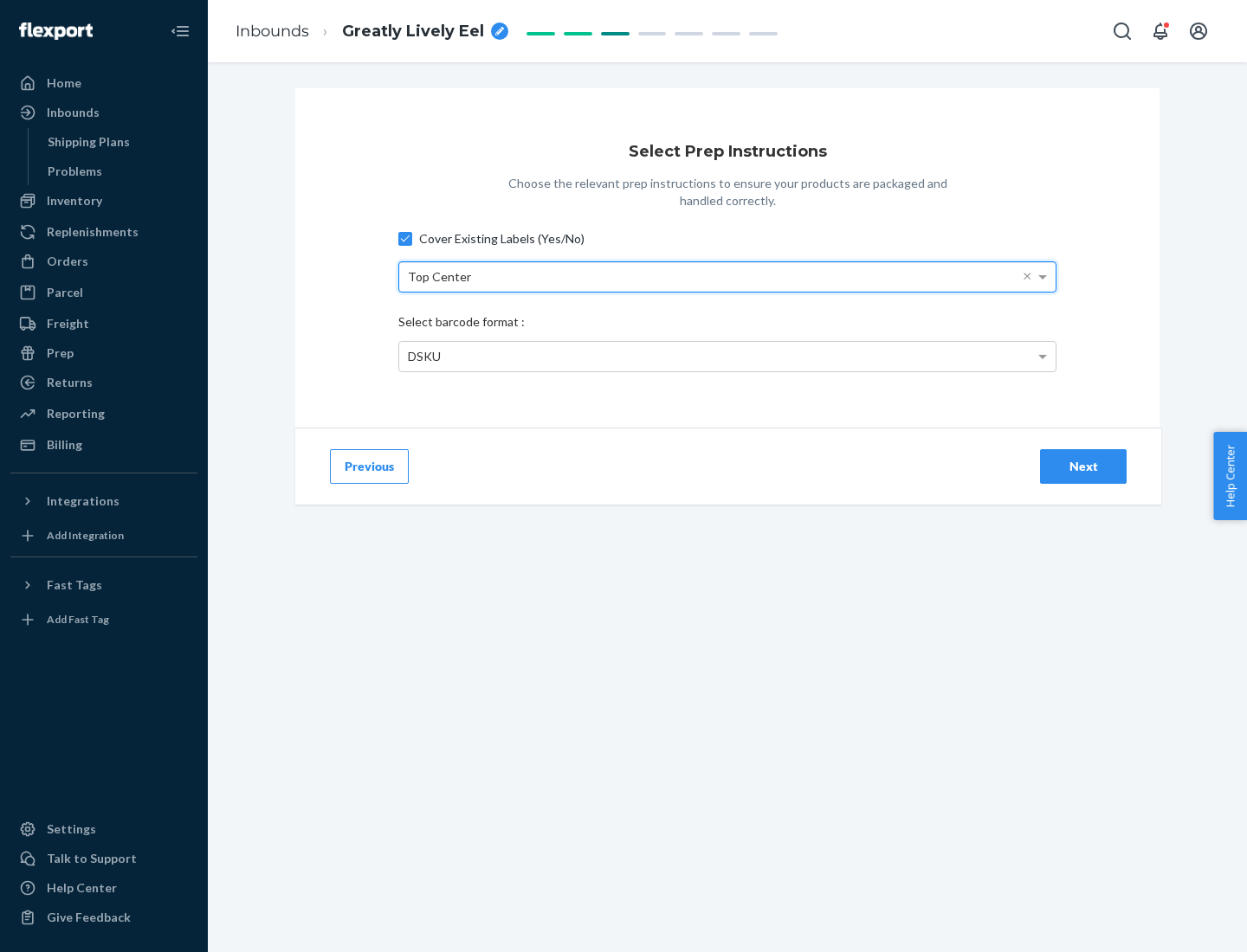
click at [727, 356] on div "DSKU" at bounding box center [726, 357] width 656 height 29
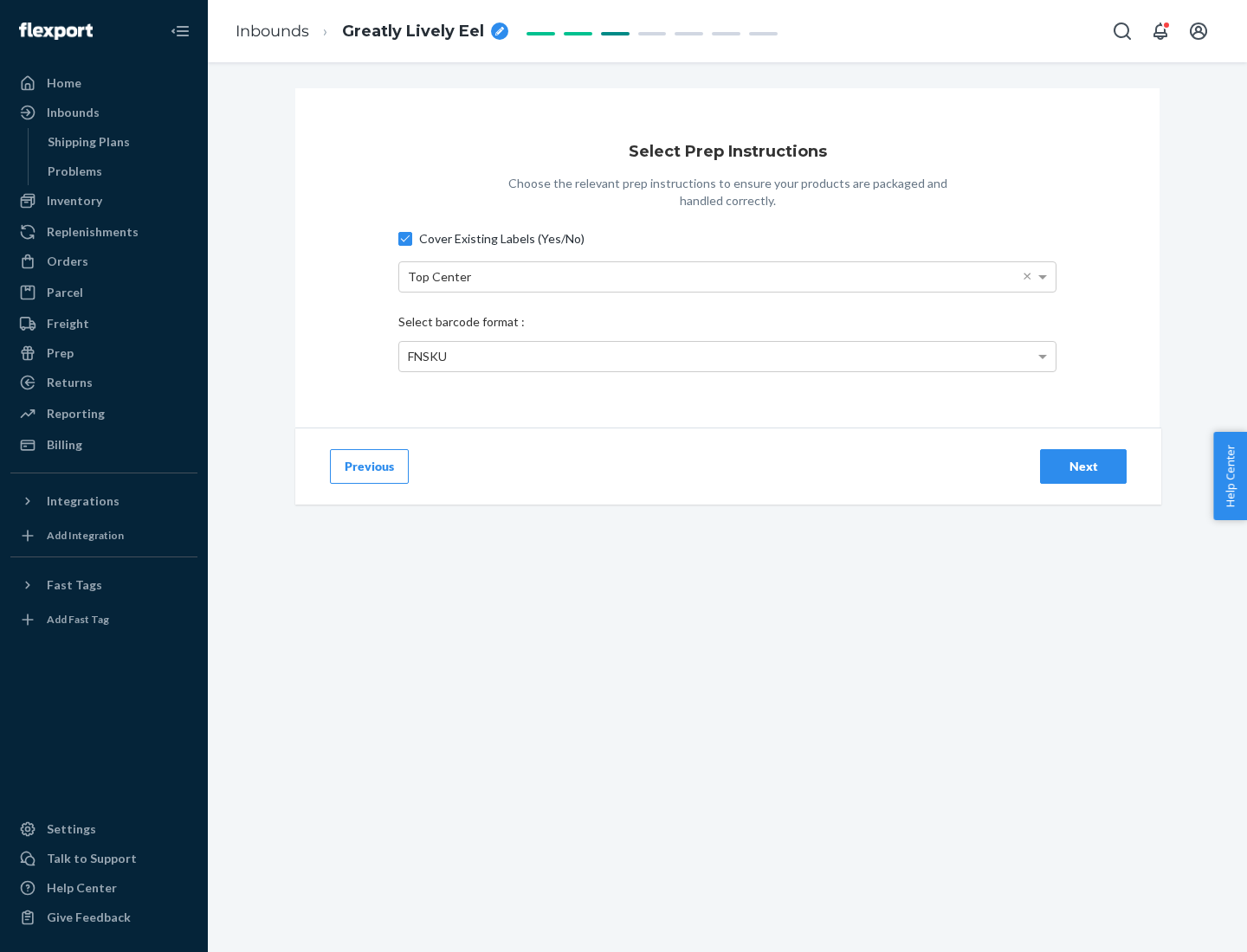
click at [1083, 466] on div "Next" at bounding box center [1082, 466] width 57 height 17
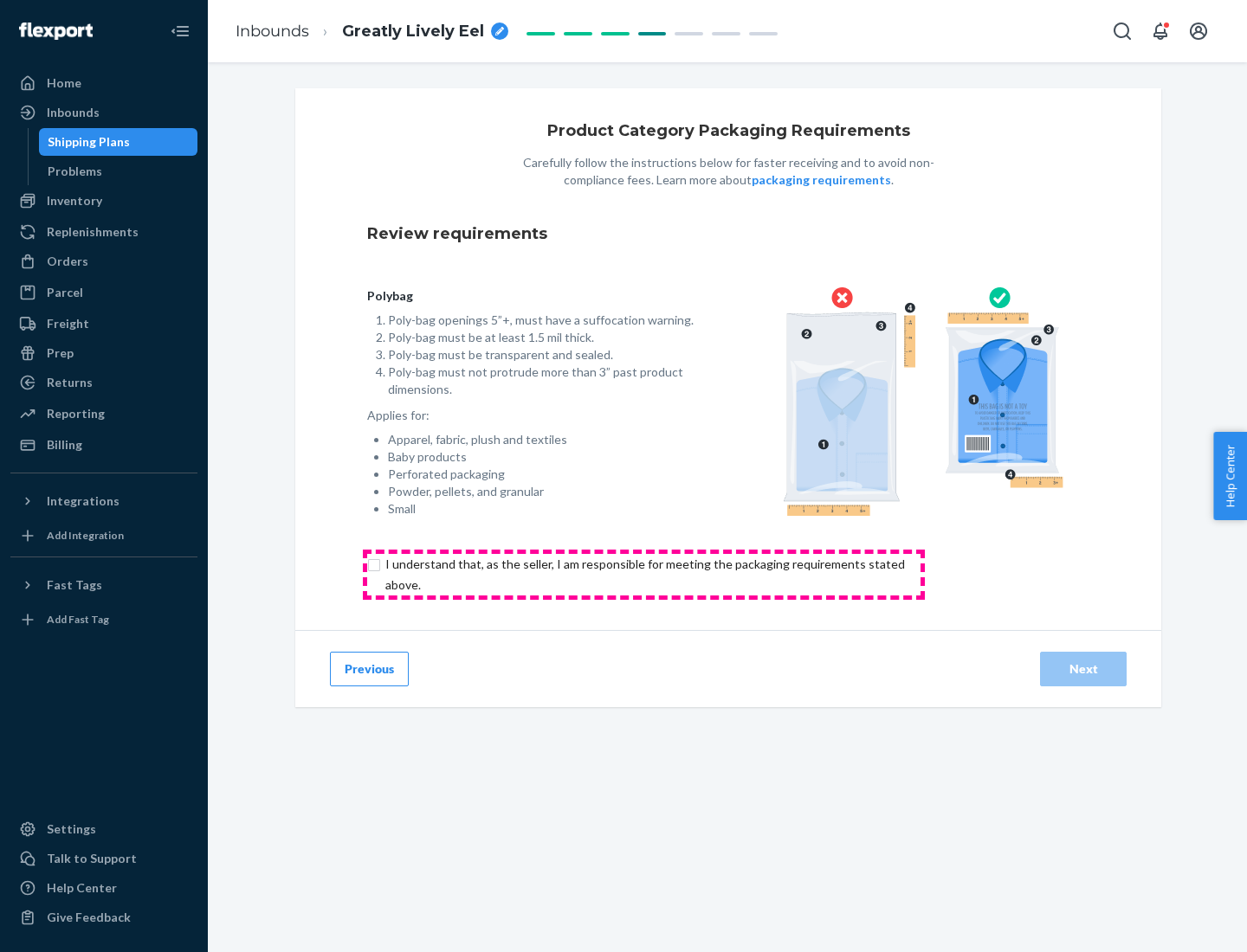
click at [644, 574] on input "checkbox" at bounding box center [654, 575] width 575 height 42
checkbox input "true"
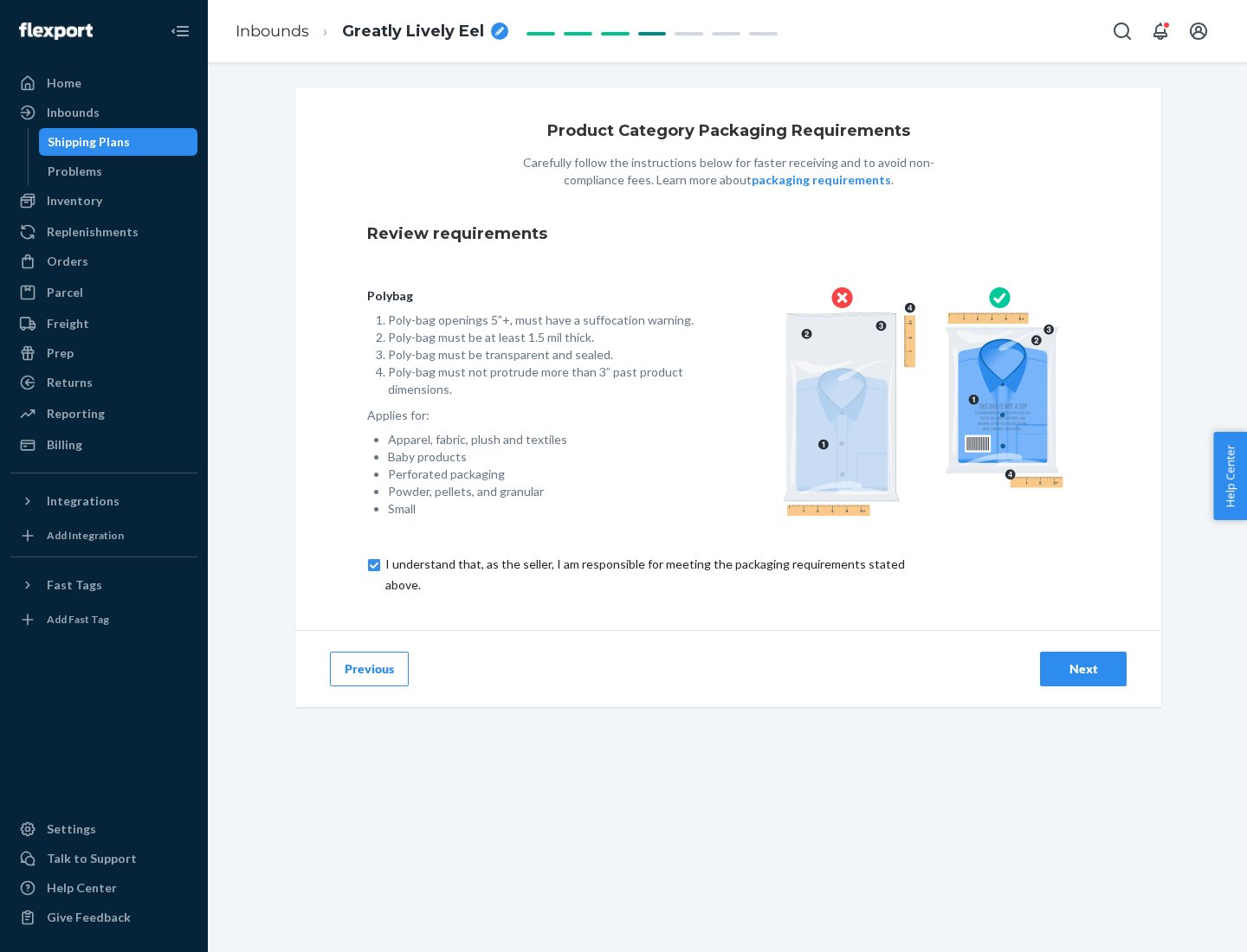
click at [1083, 668] on div "Next" at bounding box center [1082, 669] width 57 height 17
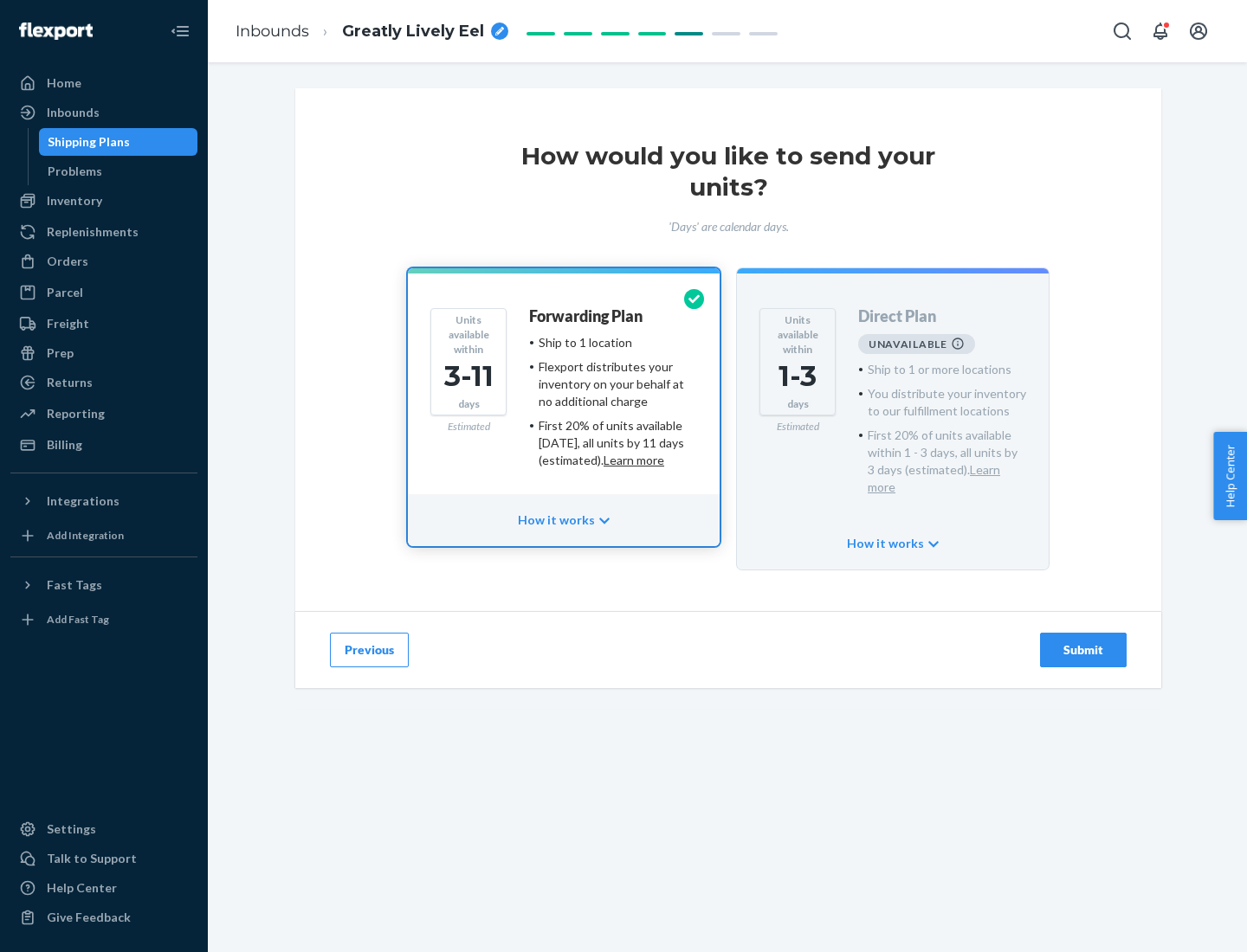
click at [587, 316] on h4 "Forwarding Plan" at bounding box center [585, 317] width 114 height 17
click at [1083, 642] on div "Submit" at bounding box center [1082, 650] width 57 height 17
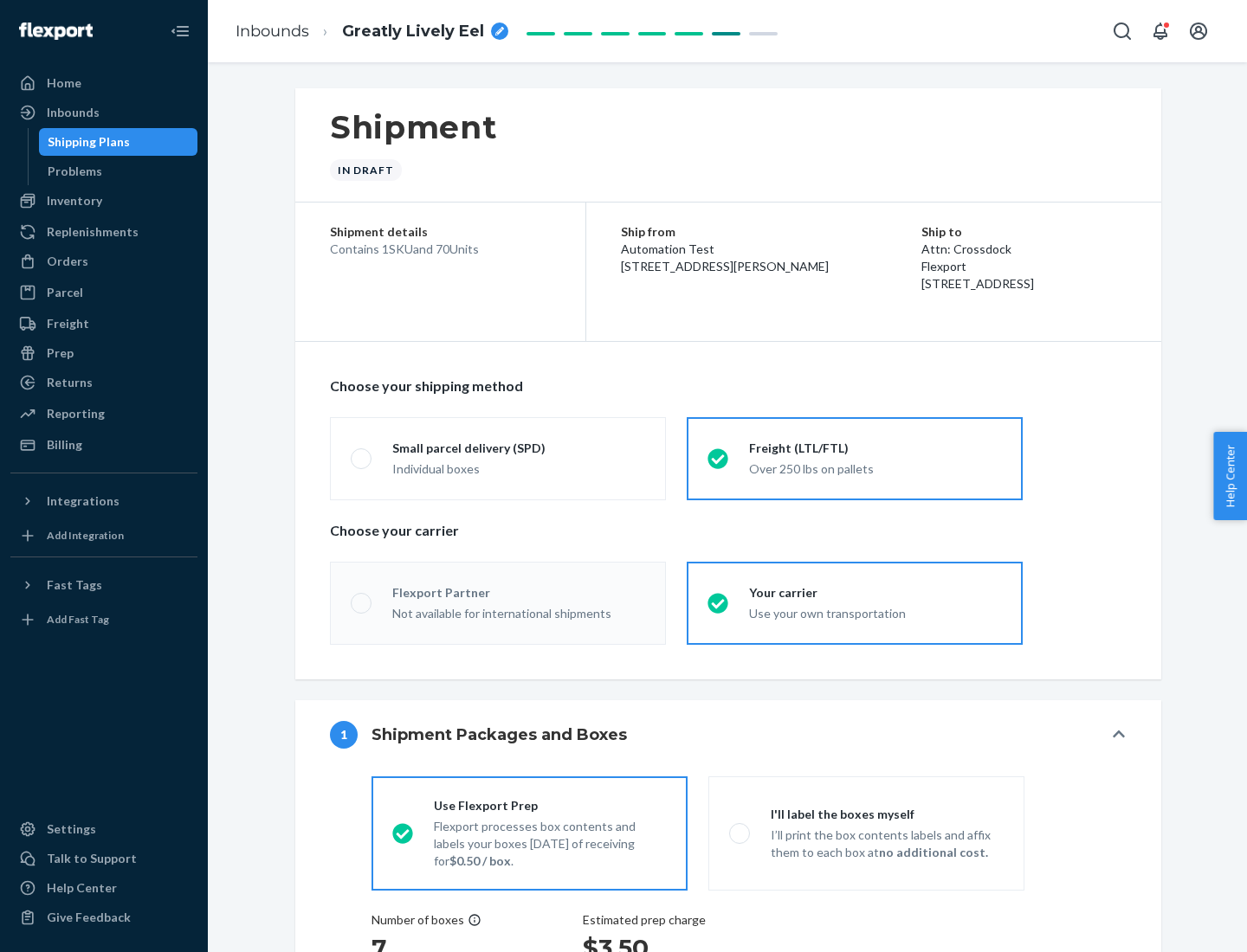
radio input "true"
radio input "false"
radio input "true"
radio input "false"
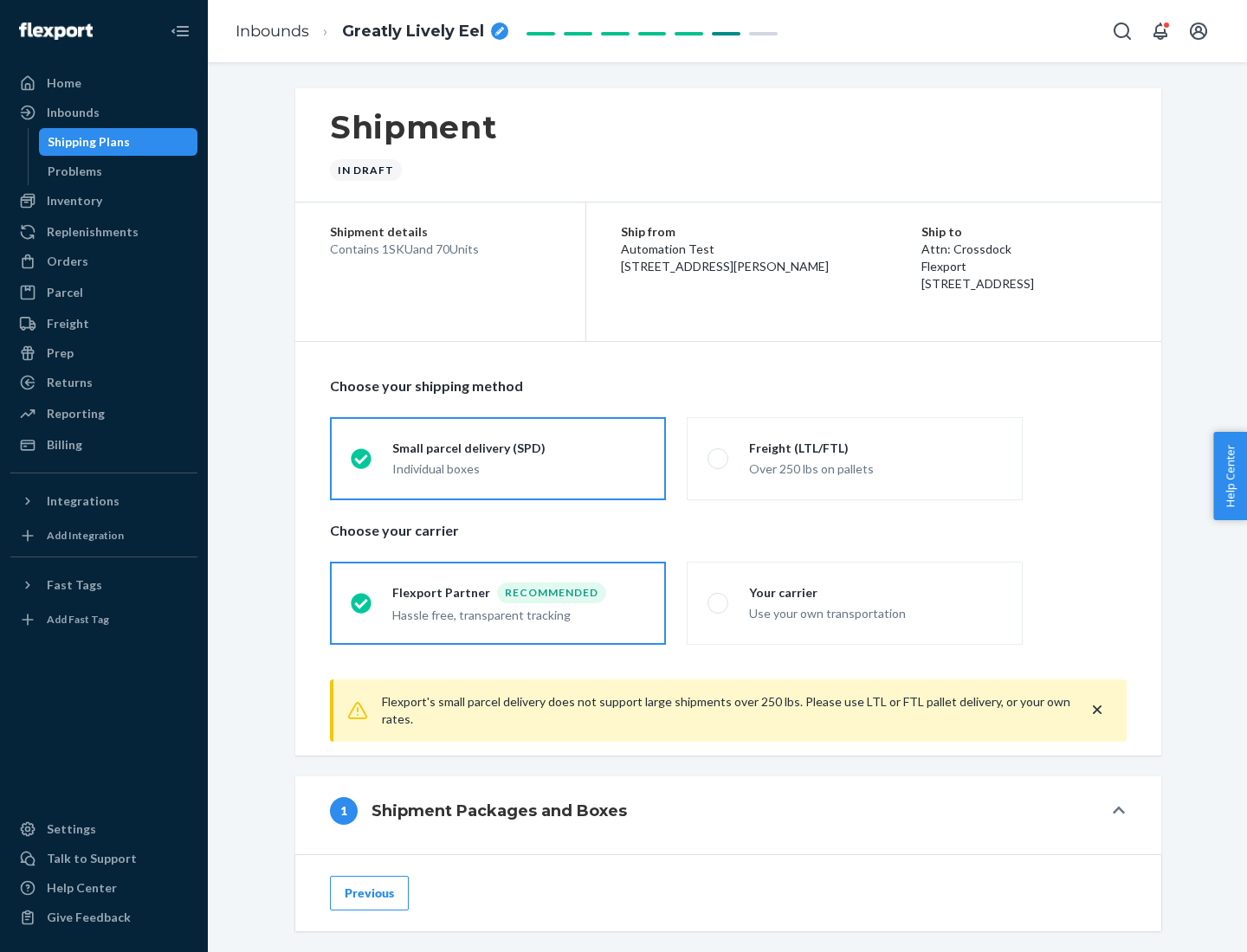
click at [855, 458] on div "Over 250 lbs on pallets" at bounding box center [876, 467] width 253 height 21
click at [718, 458] on input "Freight (LTL/FTL) Over 250 lbs on pallets" at bounding box center [713, 458] width 11 height 11
radio input "true"
radio input "false"
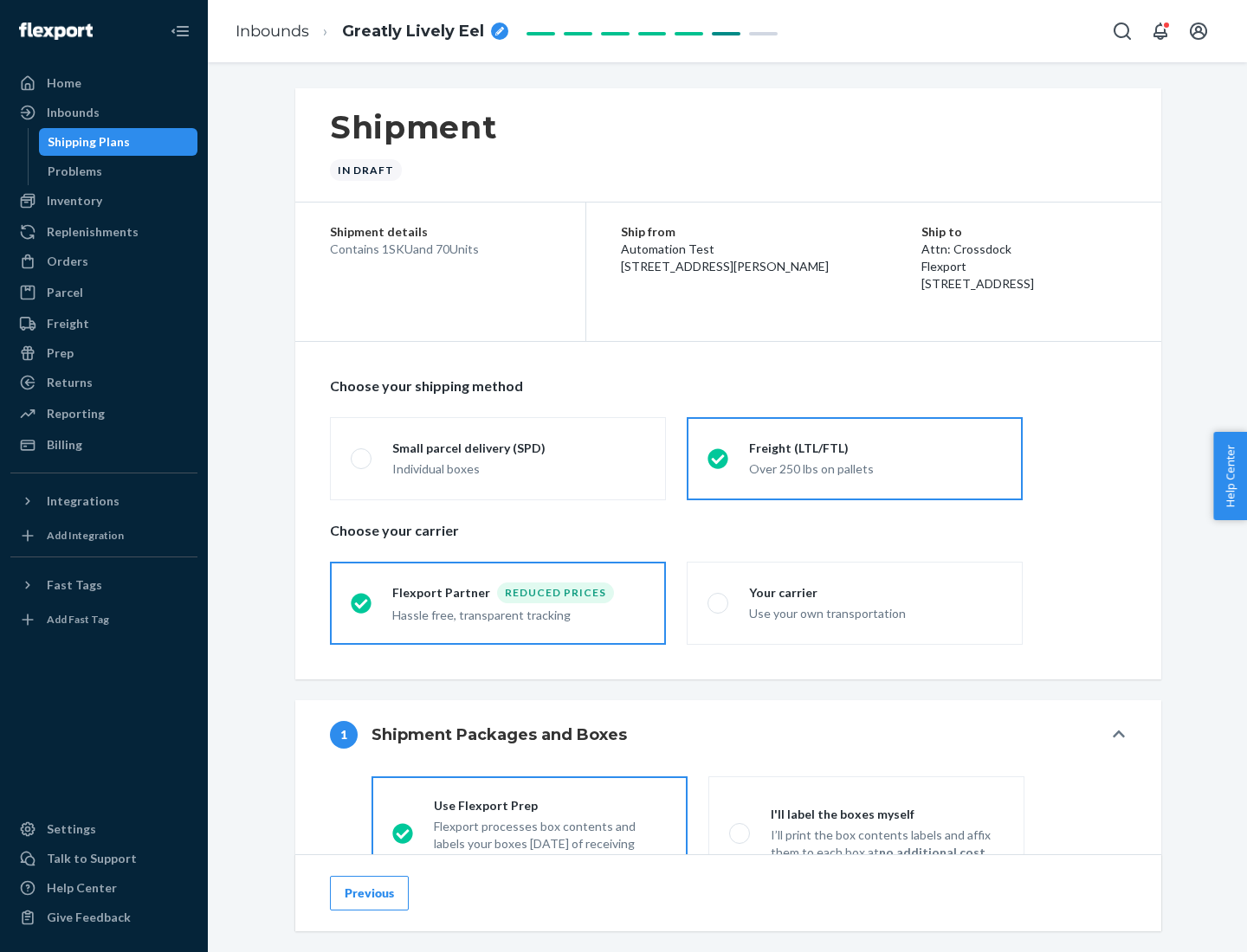
scroll to position [96, 0]
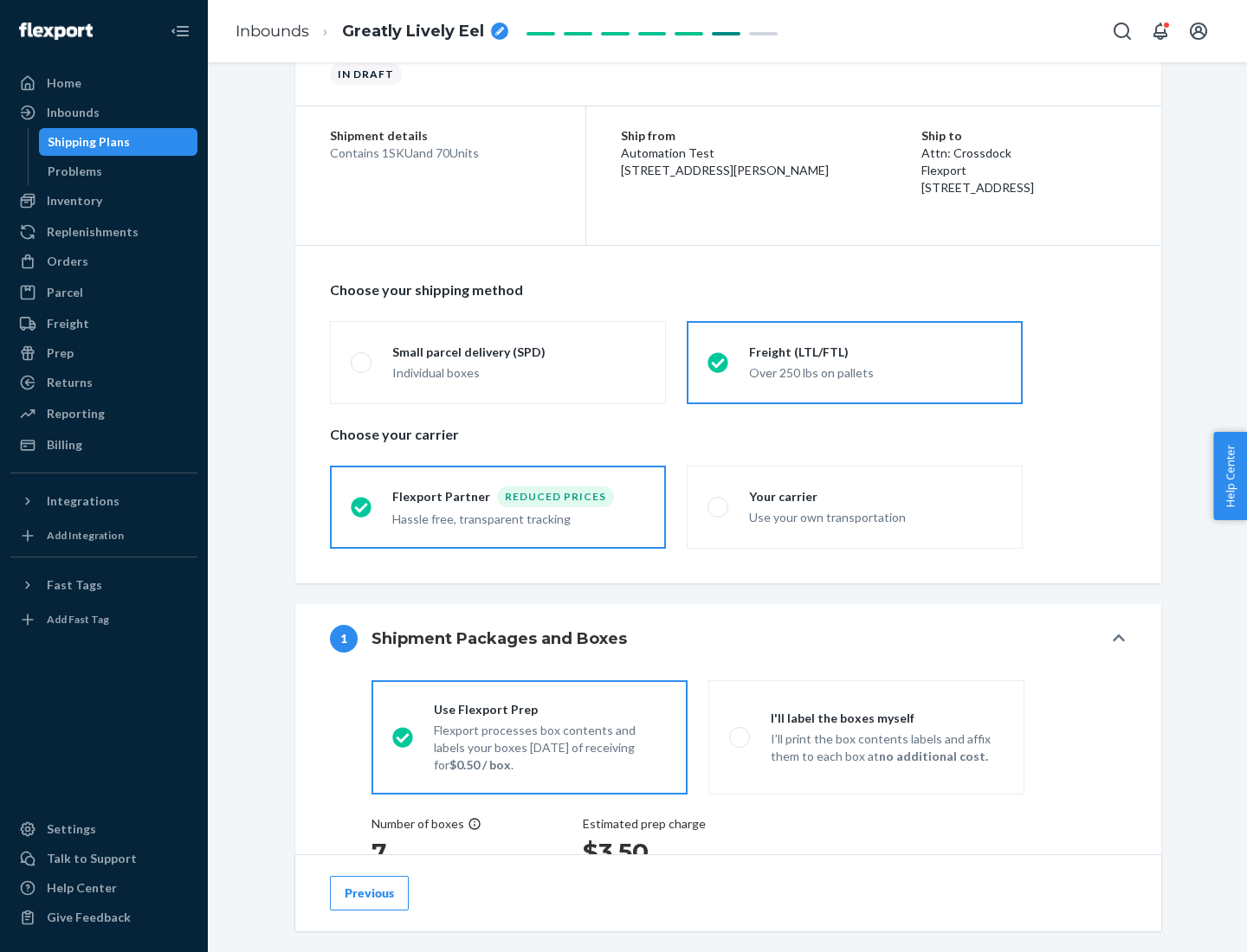
click at [855, 506] on div "Use your own transportation" at bounding box center [876, 515] width 253 height 21
click at [718, 506] on input "Your carrier Use your own transportation" at bounding box center [713, 507] width 11 height 11
radio input "true"
radio input "false"
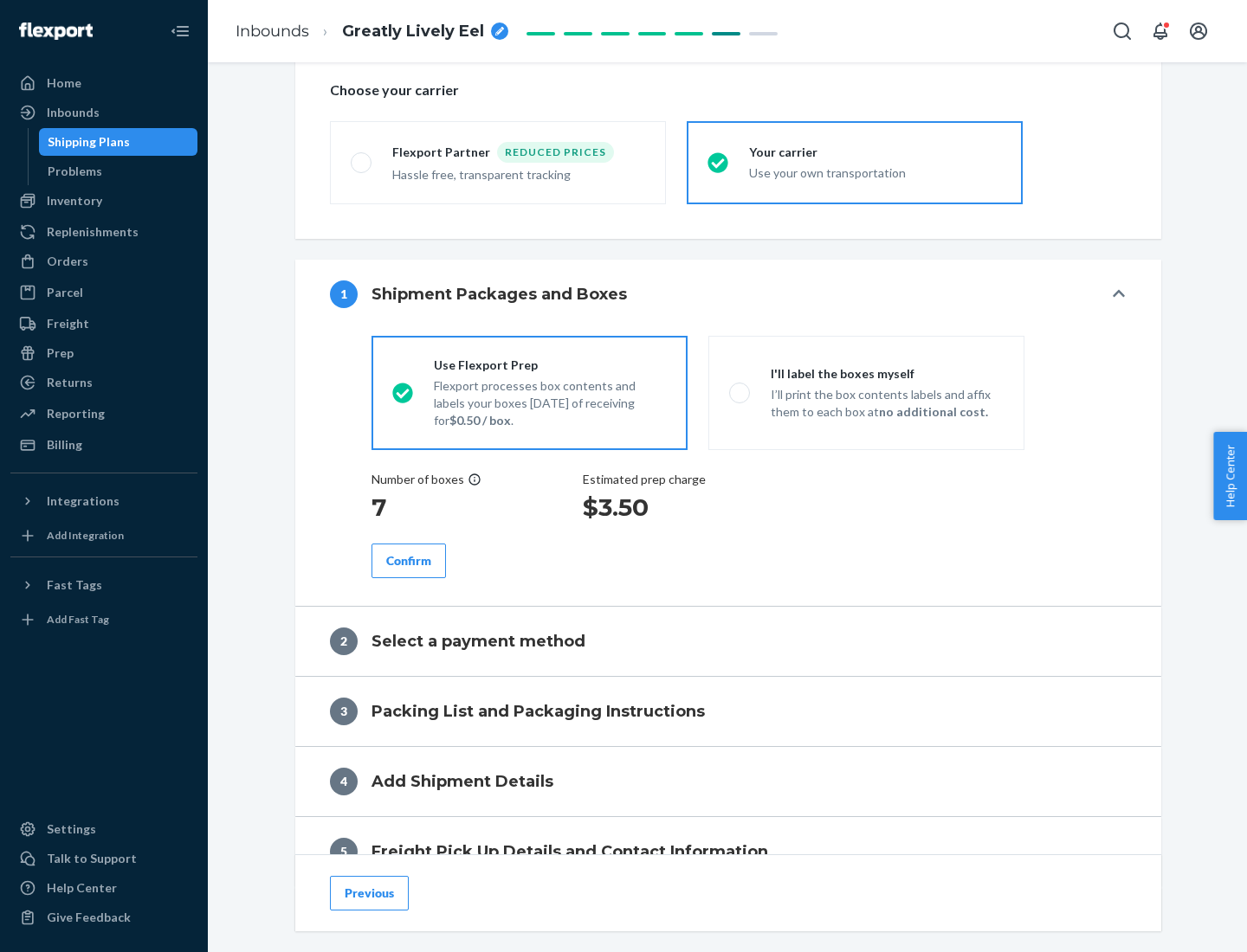
scroll to position [327, 0]
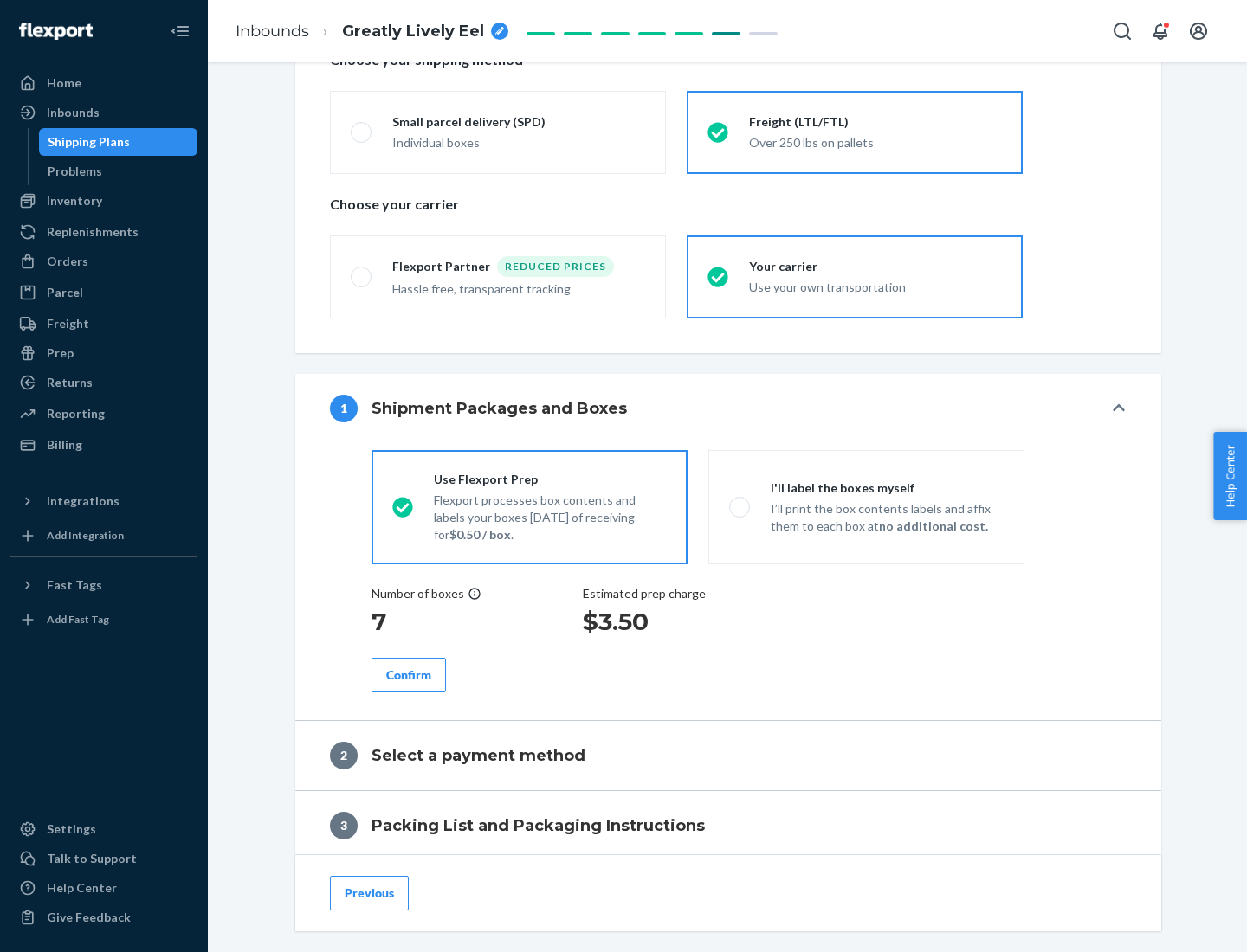
click at [866, 506] on p "I’ll print the box contents labels and affix them to each box at no additional …" at bounding box center [887, 518] width 233 height 35
click at [740, 506] on input "I'll label the boxes myself I’ll print the box contents labels and affix them t…" at bounding box center [735, 507] width 11 height 11
radio input "true"
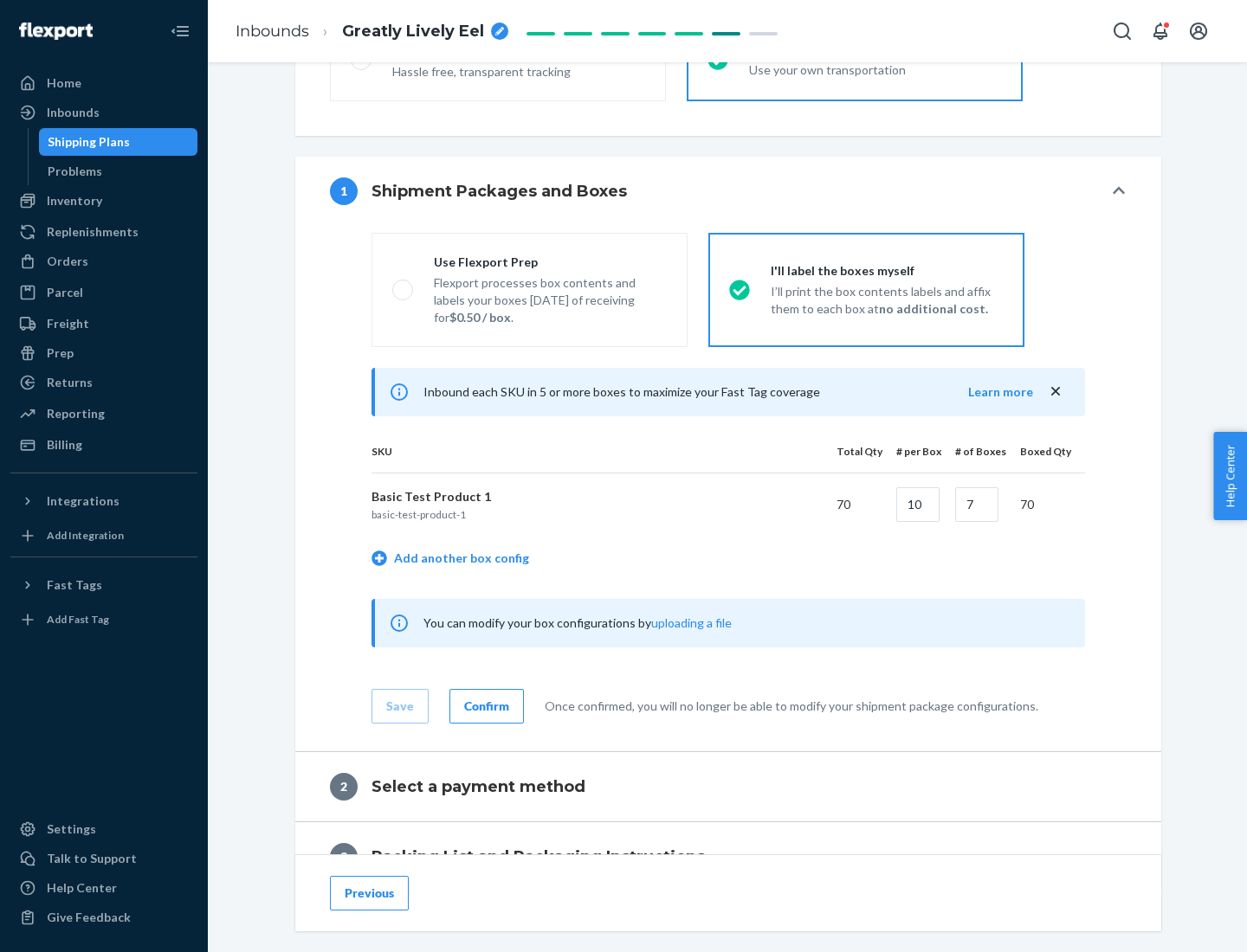
scroll to position [299, 0]
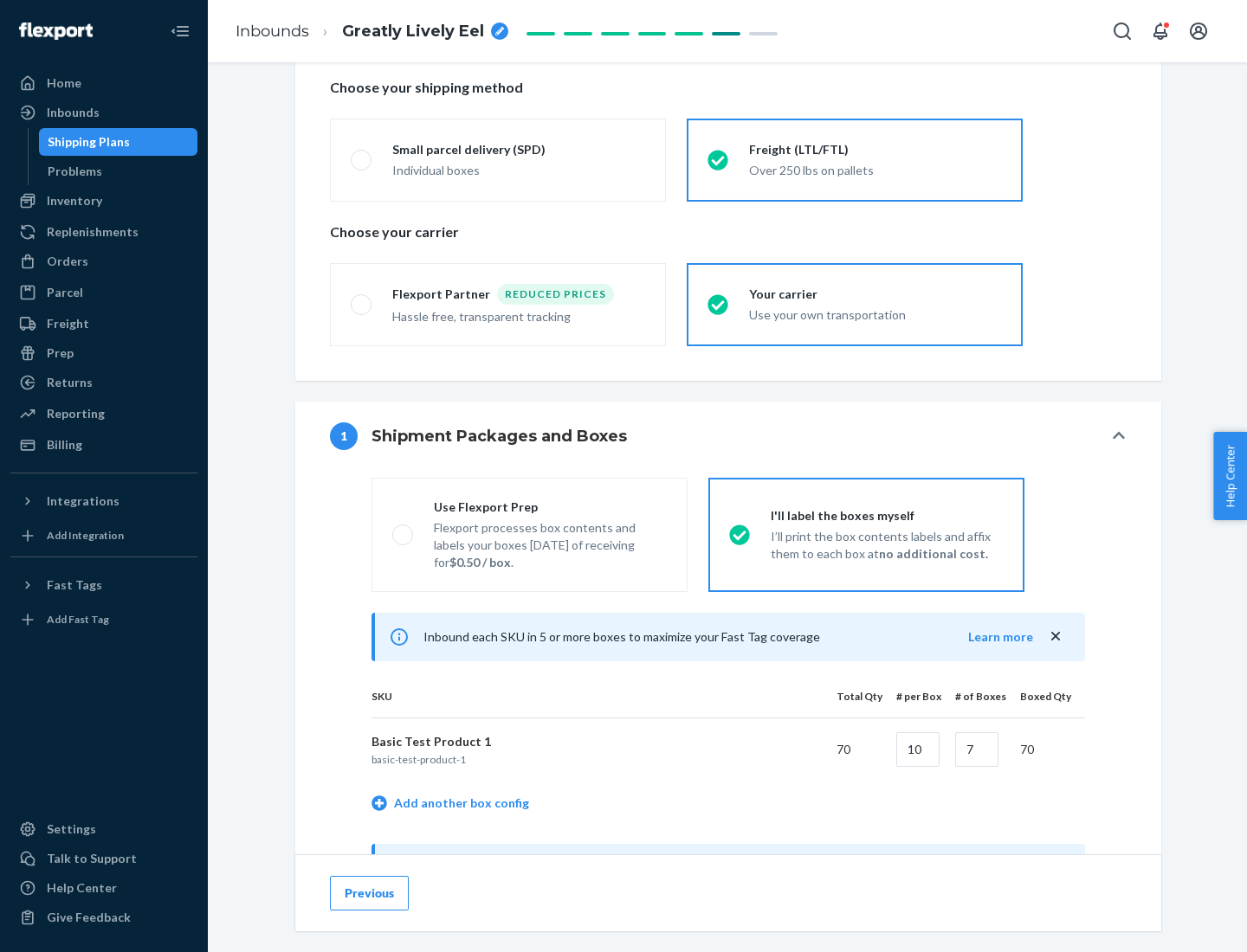
click at [550, 506] on div "Use Flexport Prep" at bounding box center [551, 507] width 233 height 17
click at [403, 529] on input "Use Flexport Prep Flexport processes box contents and labels your boxes [DATE] …" at bounding box center [398, 534] width 11 height 11
radio input "true"
radio input "false"
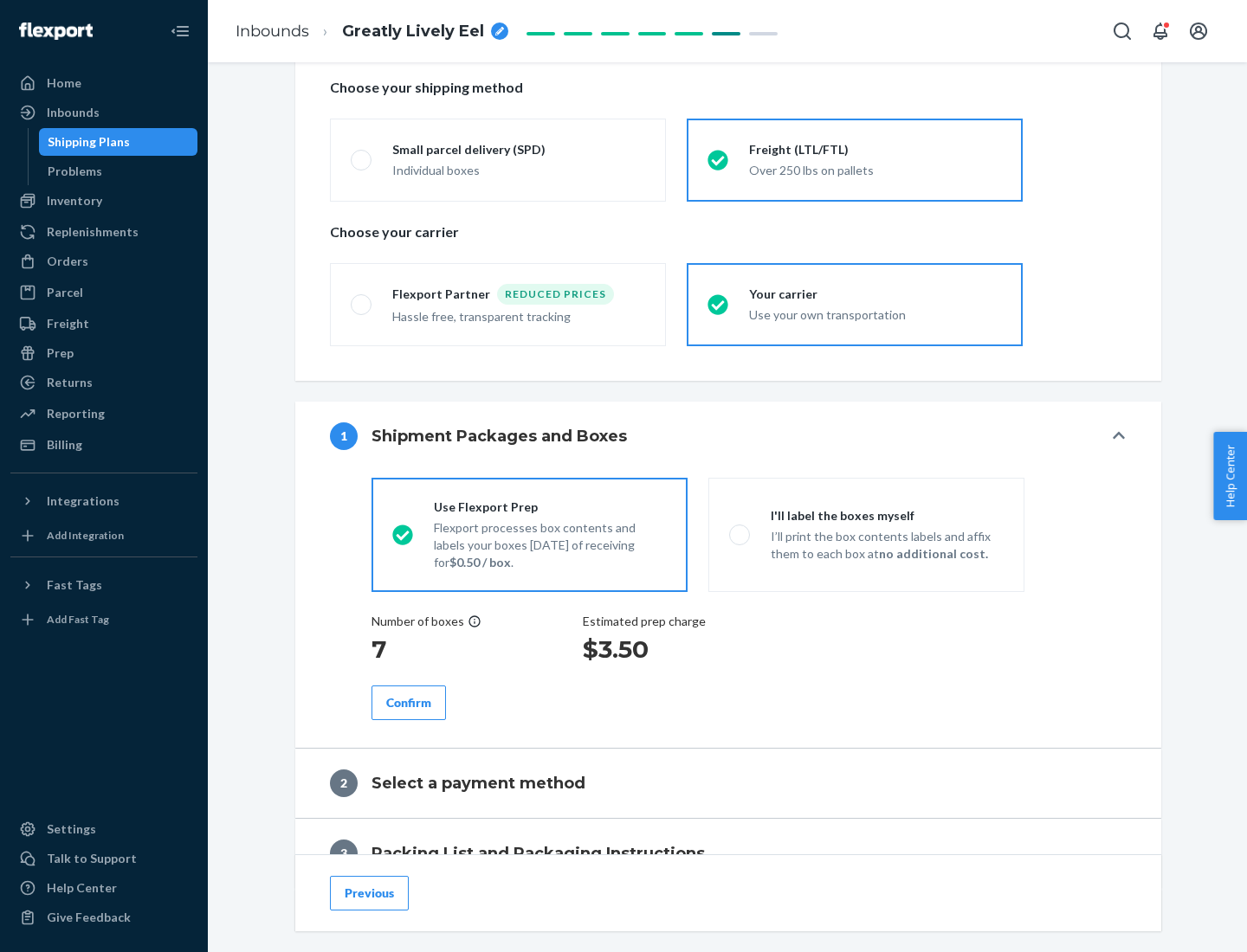
scroll to position [494, 0]
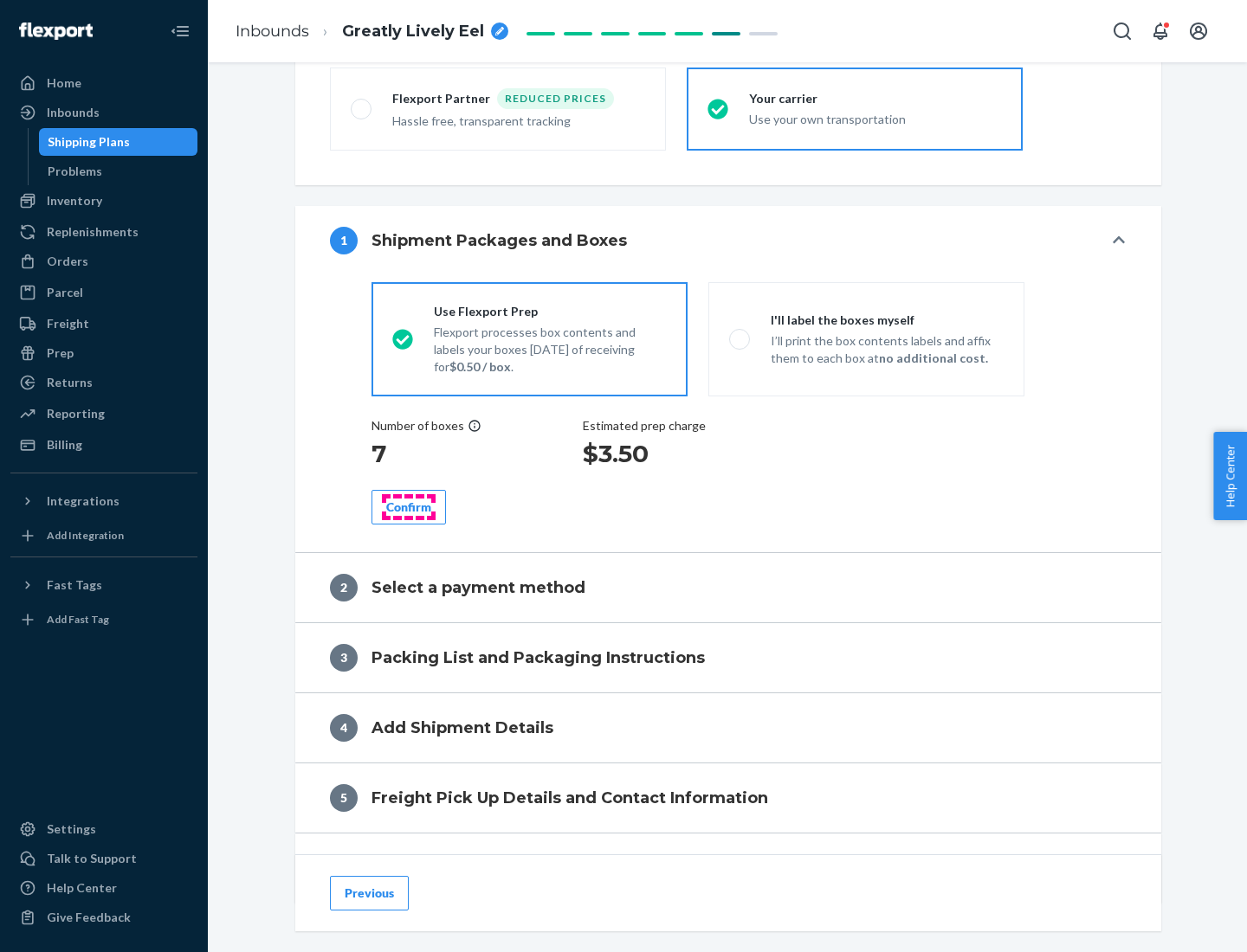
click at [409, 506] on div "Confirm" at bounding box center [408, 507] width 45 height 17
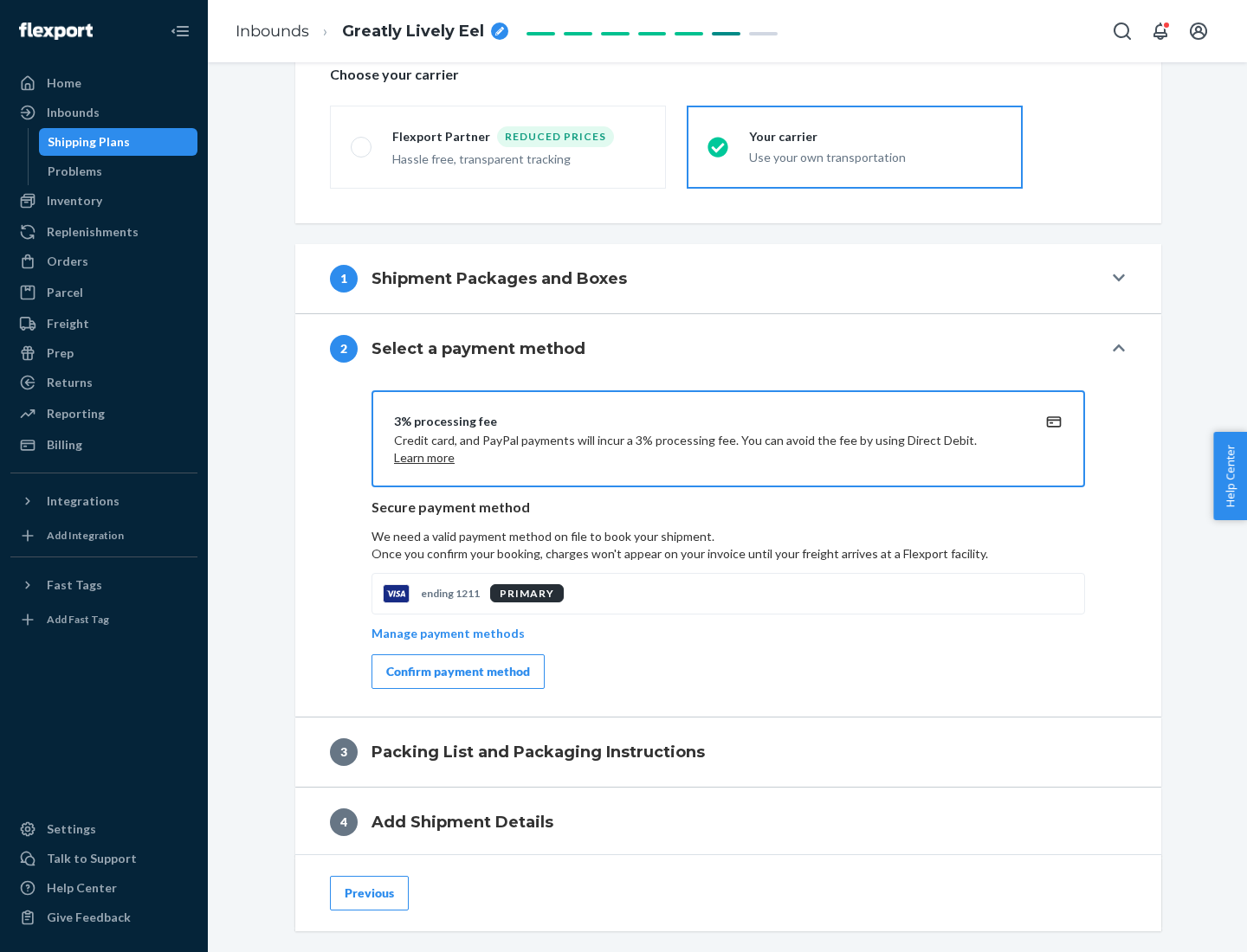
scroll to position [621, 0]
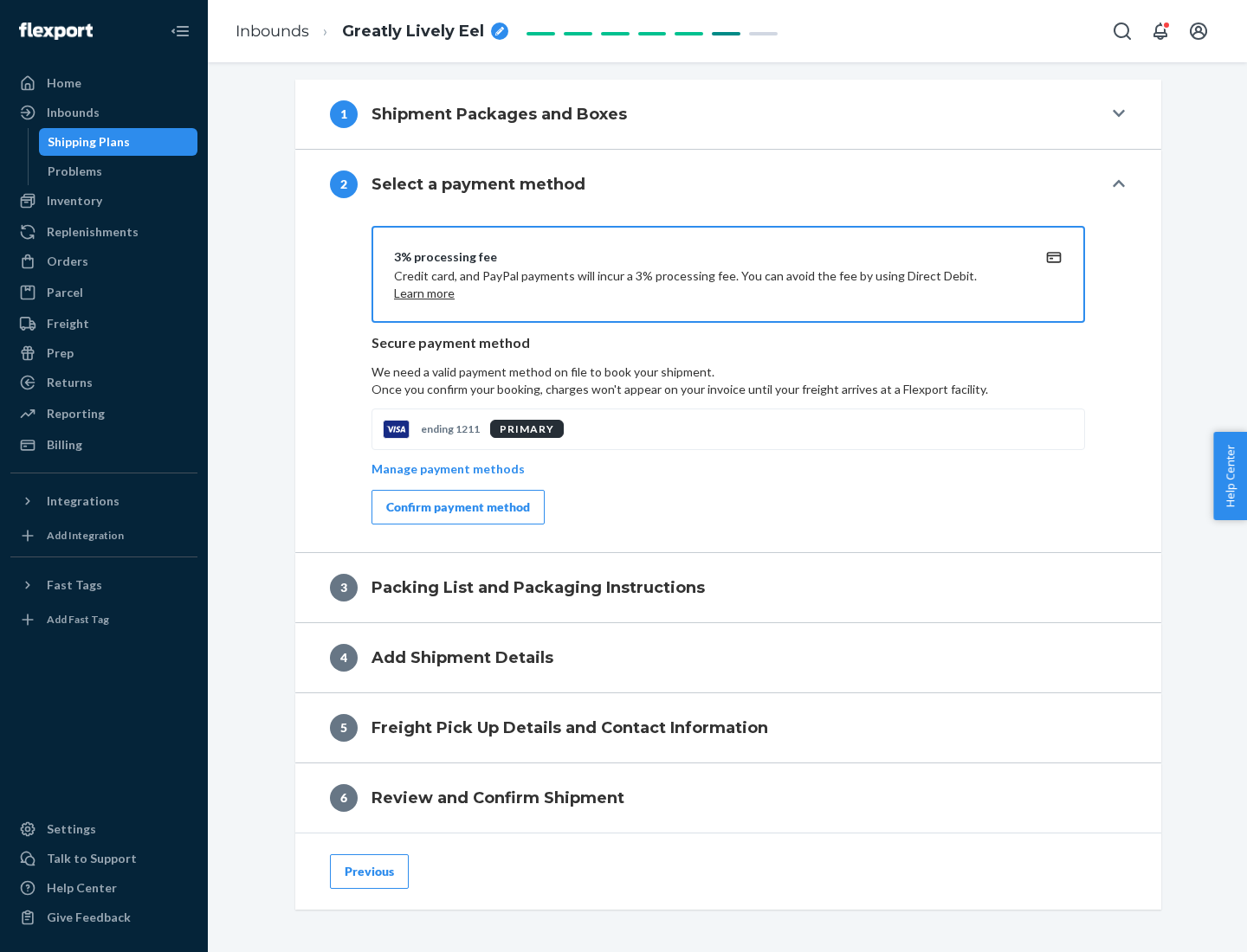
click at [456, 507] on div "Confirm payment method" at bounding box center [458, 507] width 144 height 17
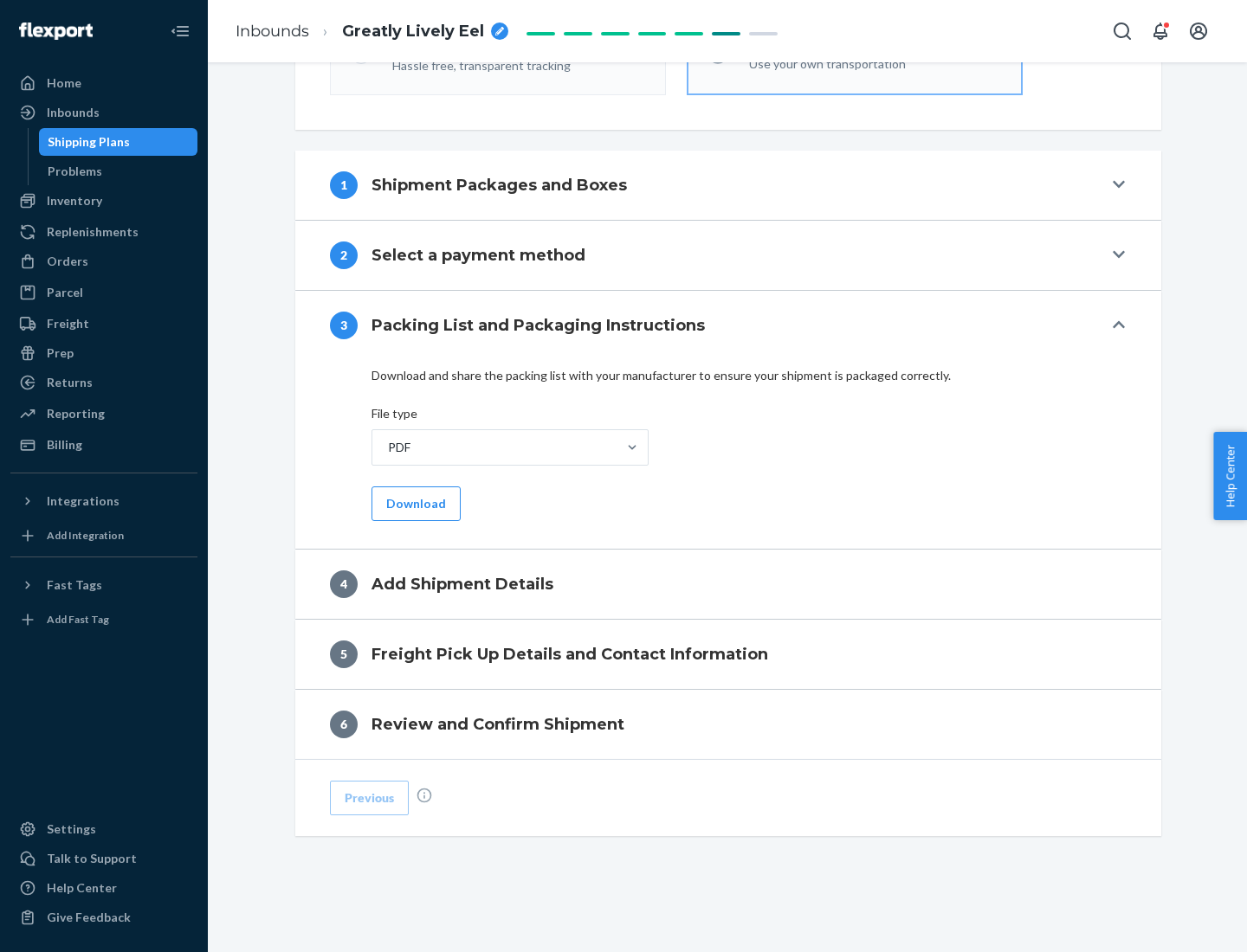
scroll to position [546, 0]
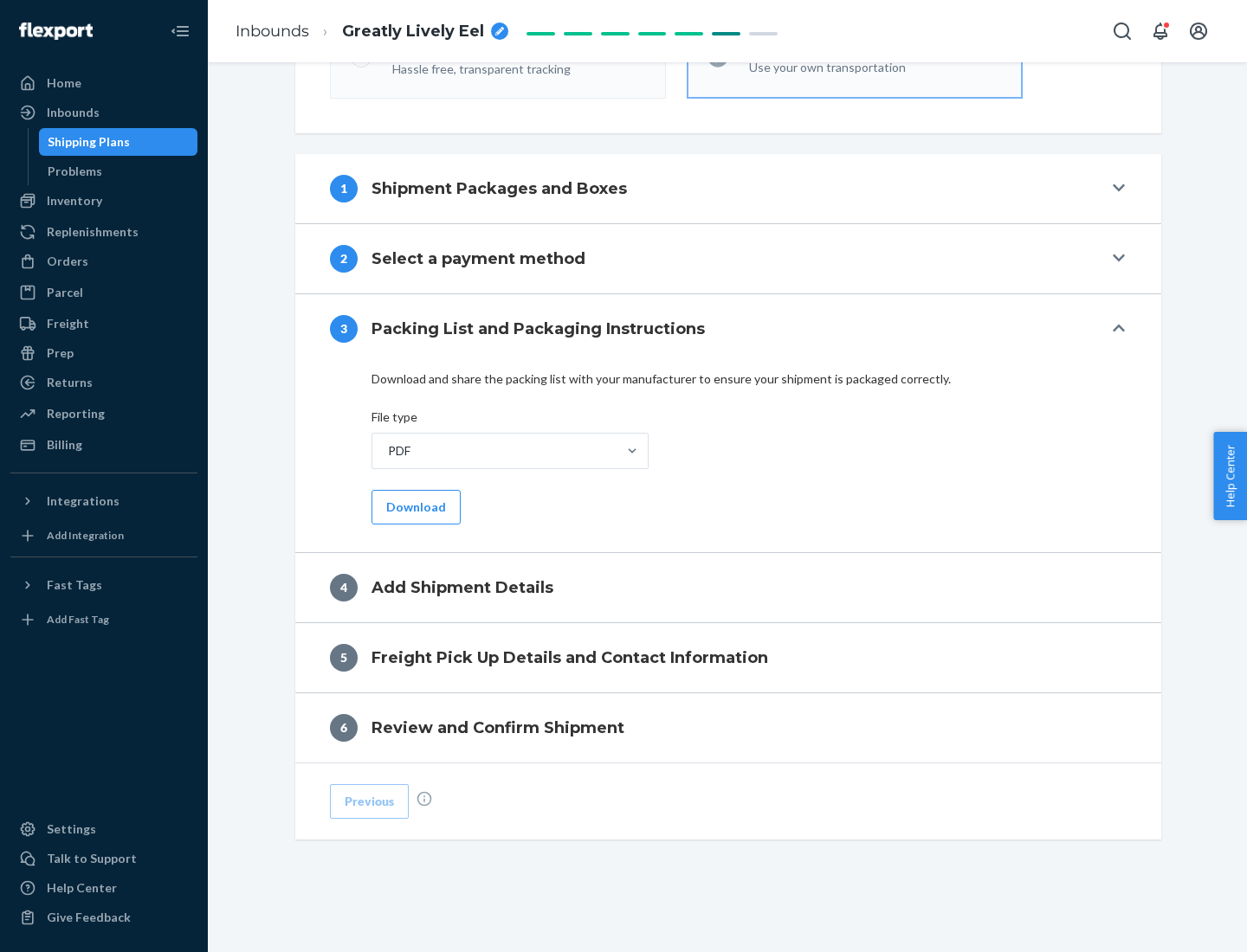
click at [414, 506] on button "Download" at bounding box center [416, 507] width 89 height 35
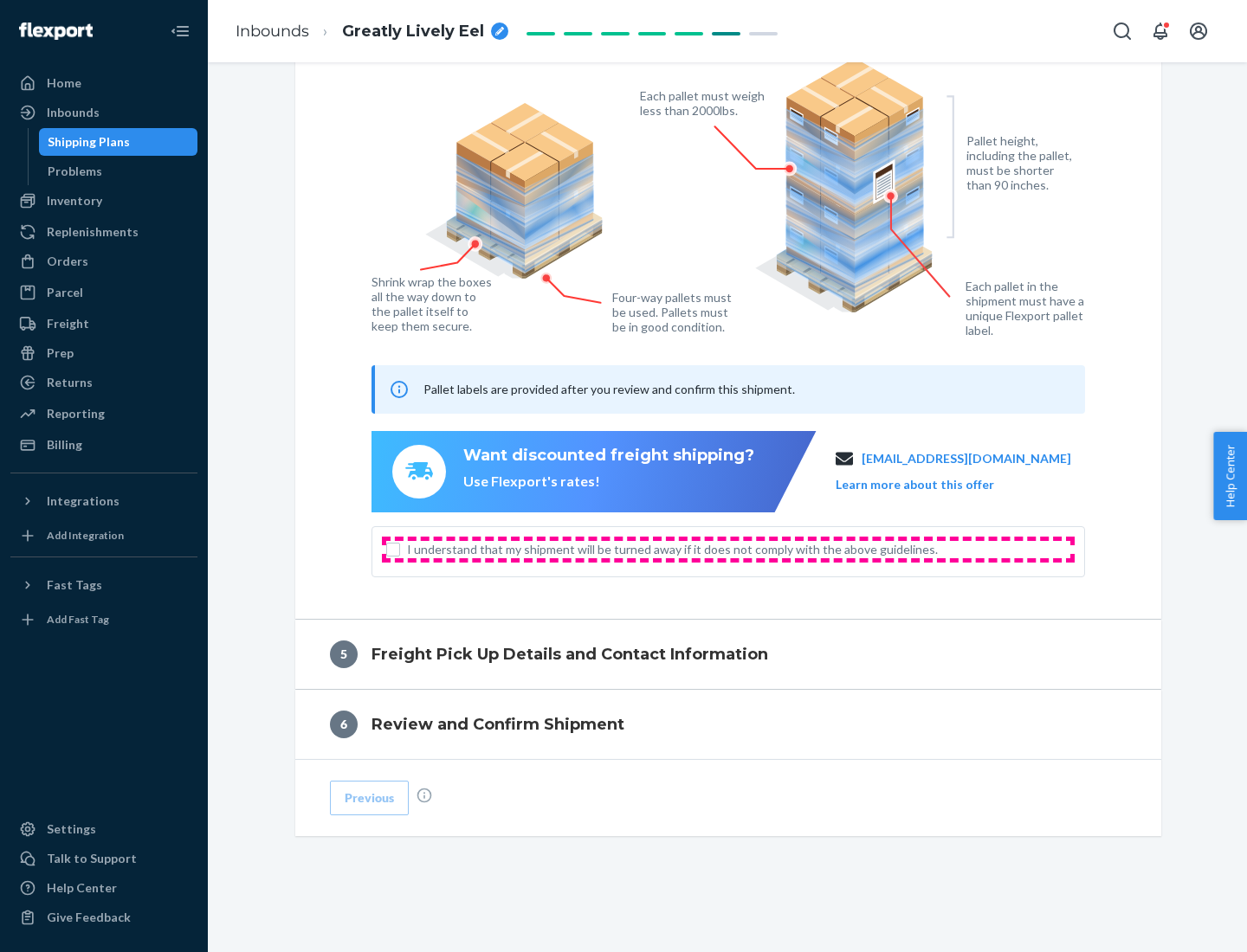
click at [728, 549] on span "I understand that my shipment will be turned away if it does not comply with th…" at bounding box center [738, 549] width 664 height 17
click at [400, 549] on input "I understand that my shipment will be turned away if it does not comply with th…" at bounding box center [392, 549] width 14 height 14
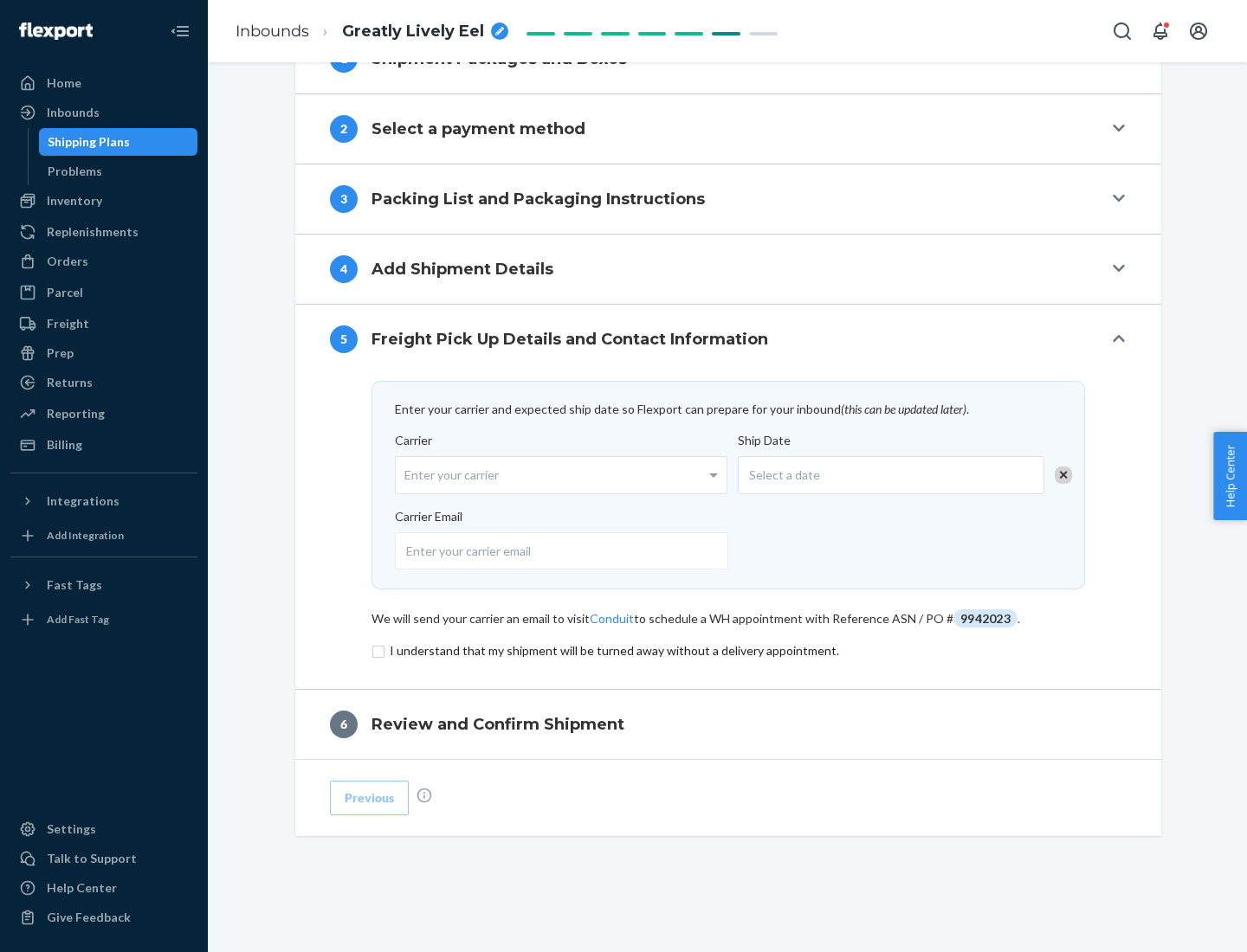
click at [728, 650] on input "checkbox" at bounding box center [728, 651] width 714 height 21
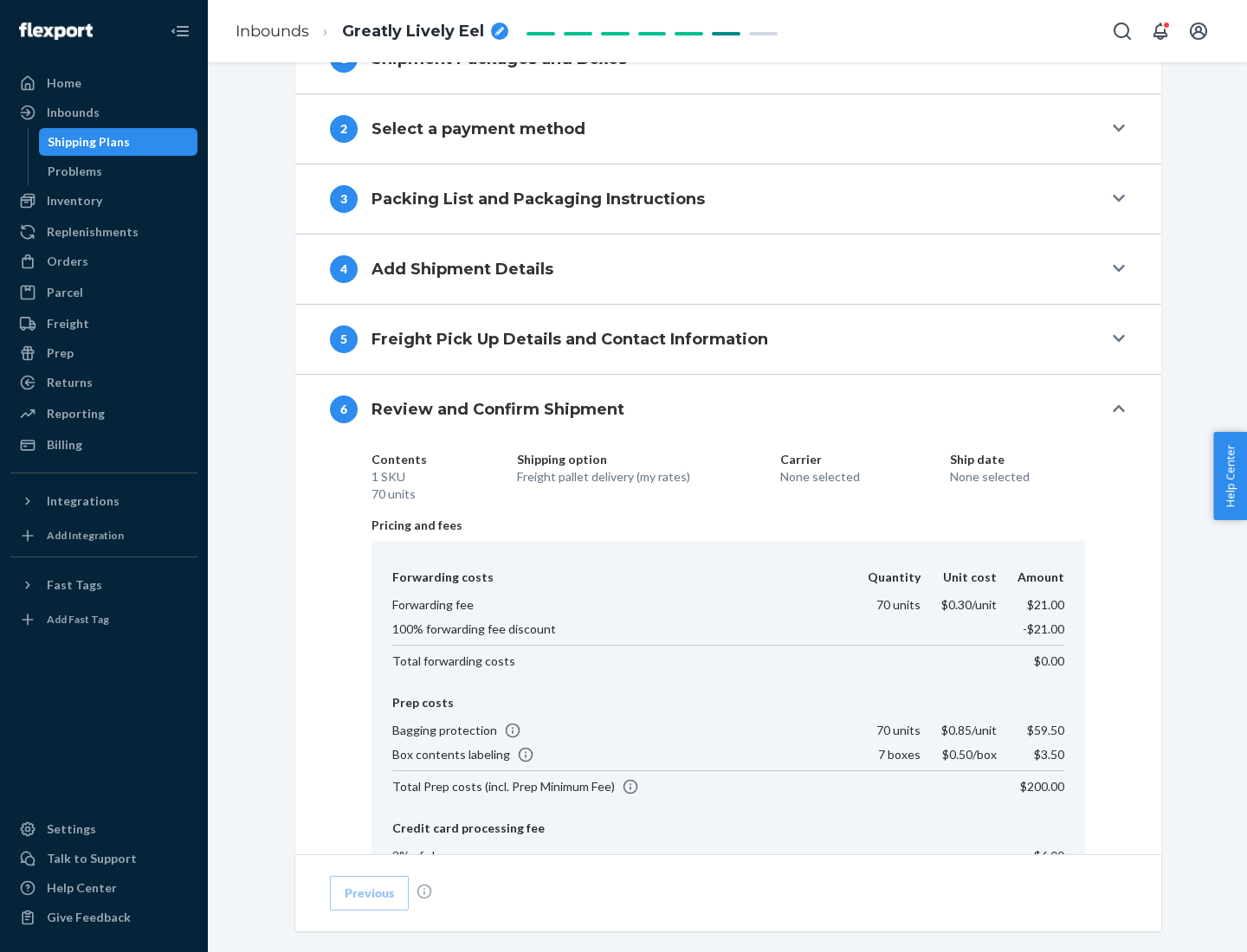
scroll to position [923, 0]
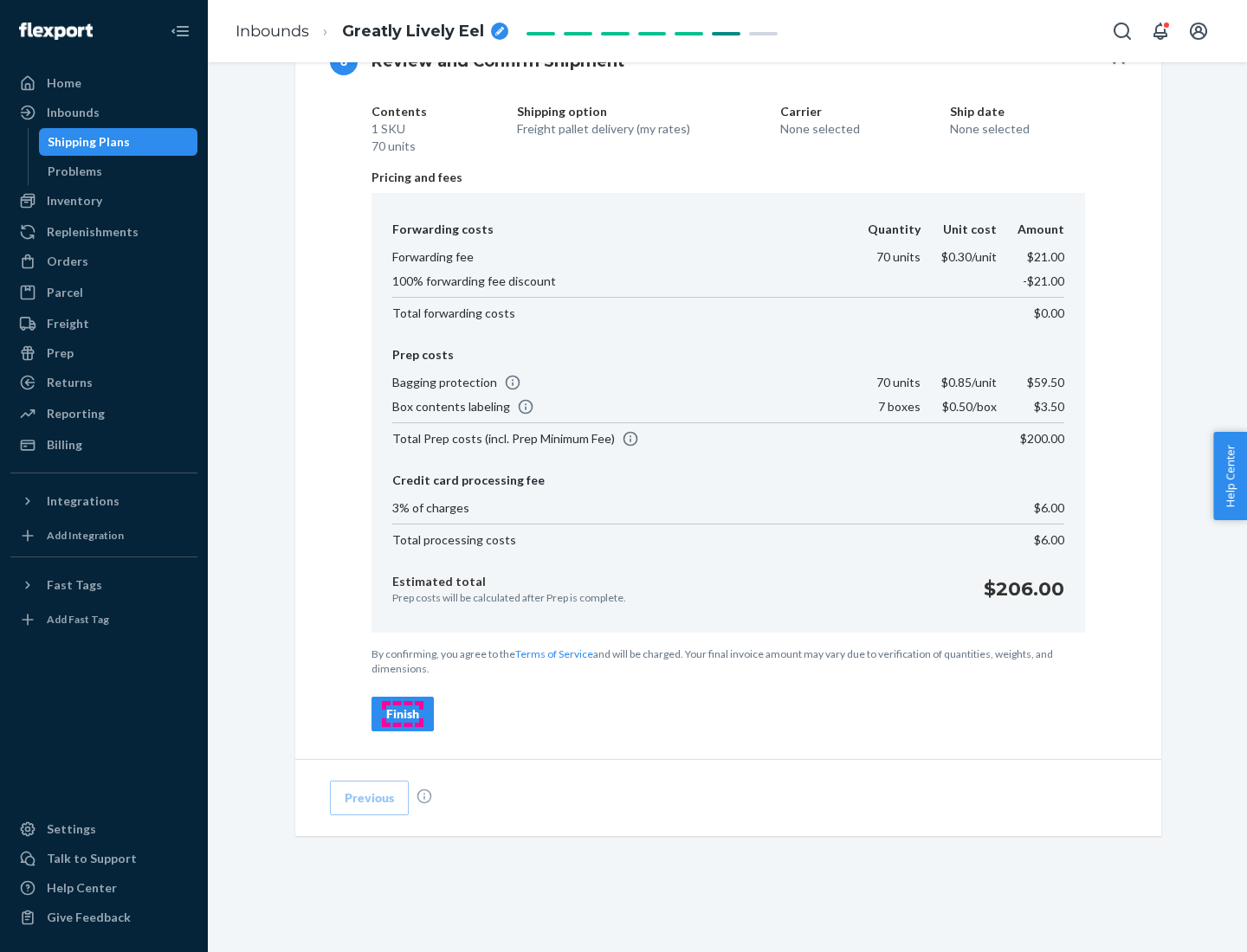
click at [402, 714] on div "Finish" at bounding box center [402, 714] width 33 height 17
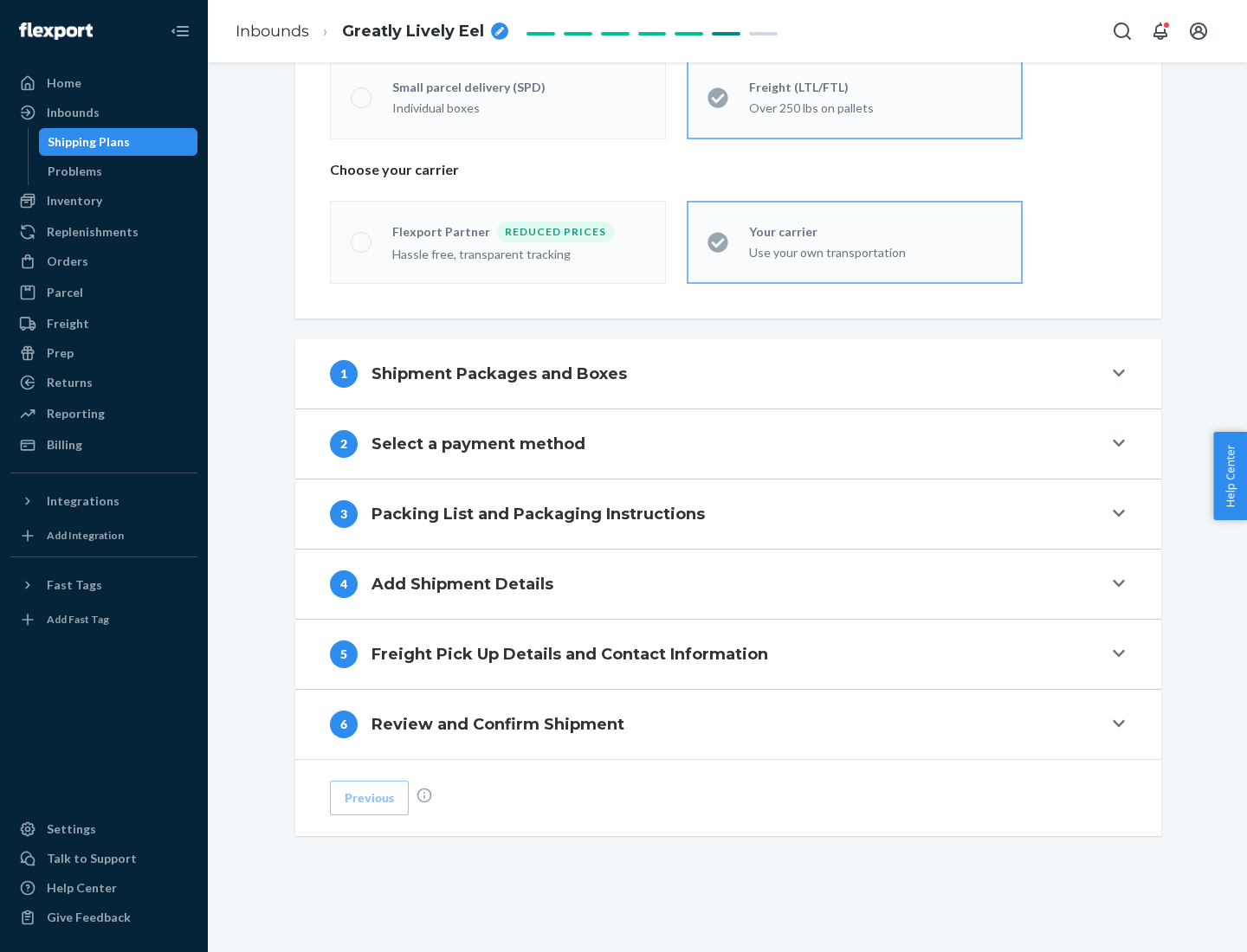
scroll to position [361, 0]
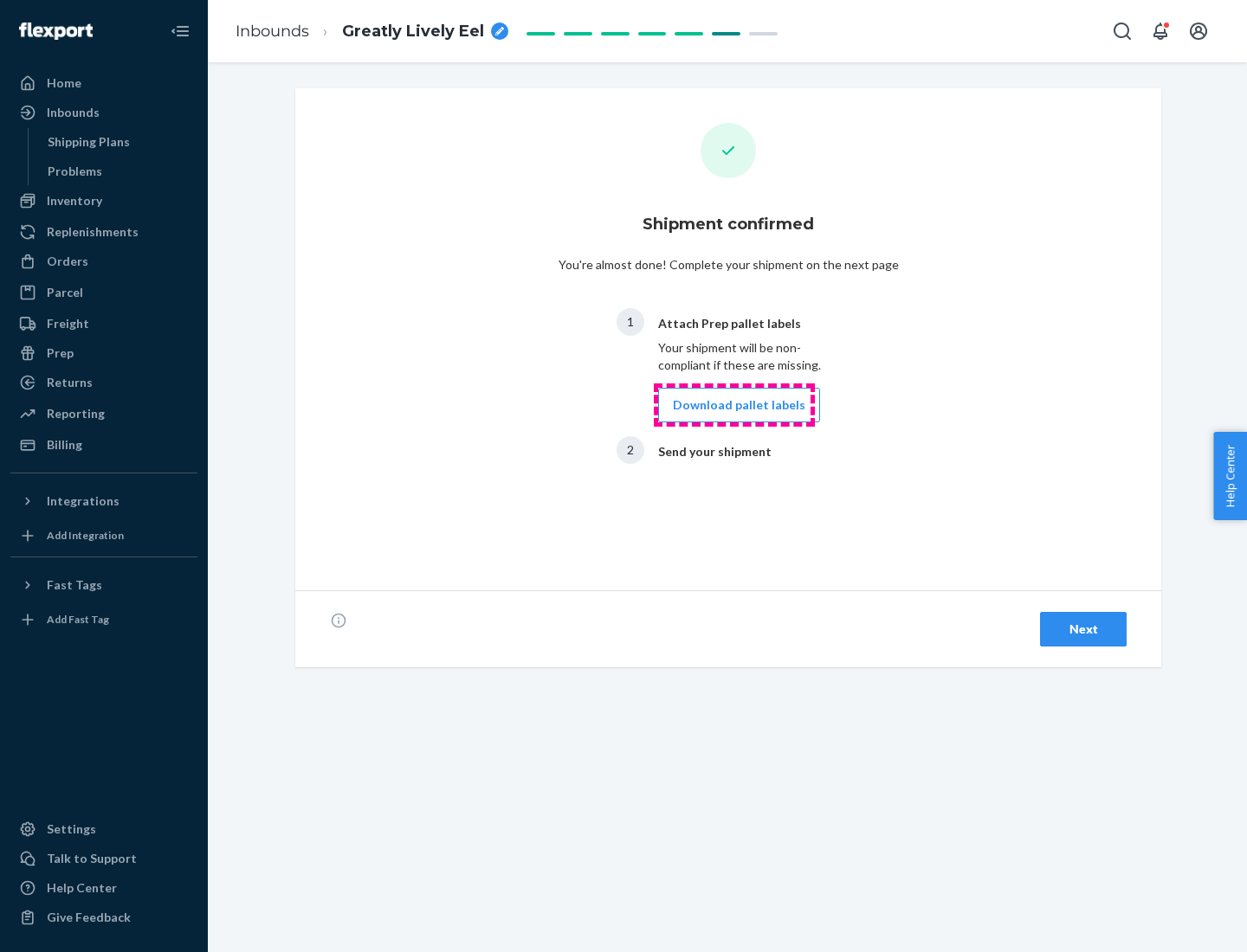
click at [735, 405] on button "Download pallet labels" at bounding box center [739, 405] width 162 height 35
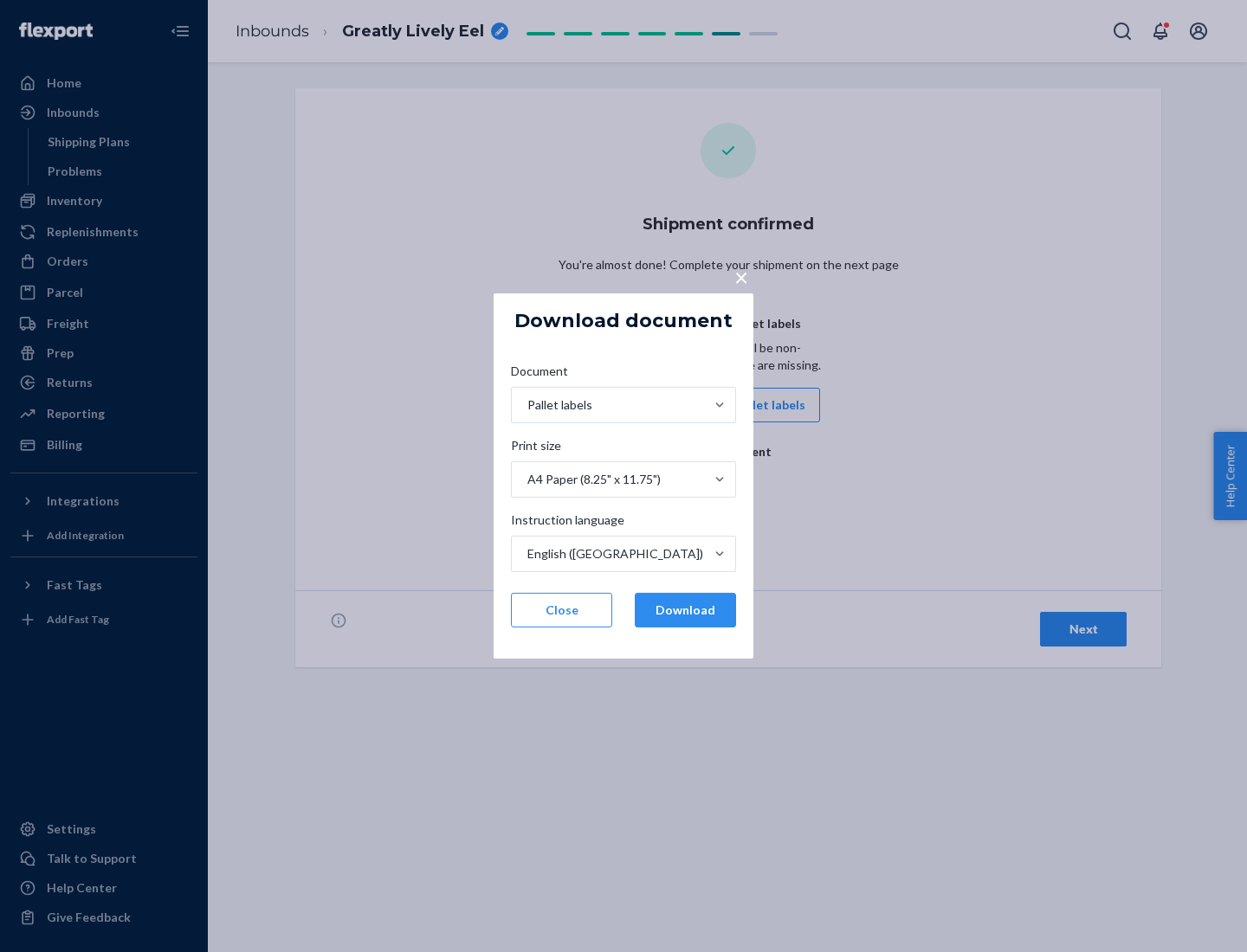
click at [684, 611] on button "Download" at bounding box center [684, 611] width 101 height 35
click at [740, 276] on span "×" at bounding box center [741, 277] width 14 height 29
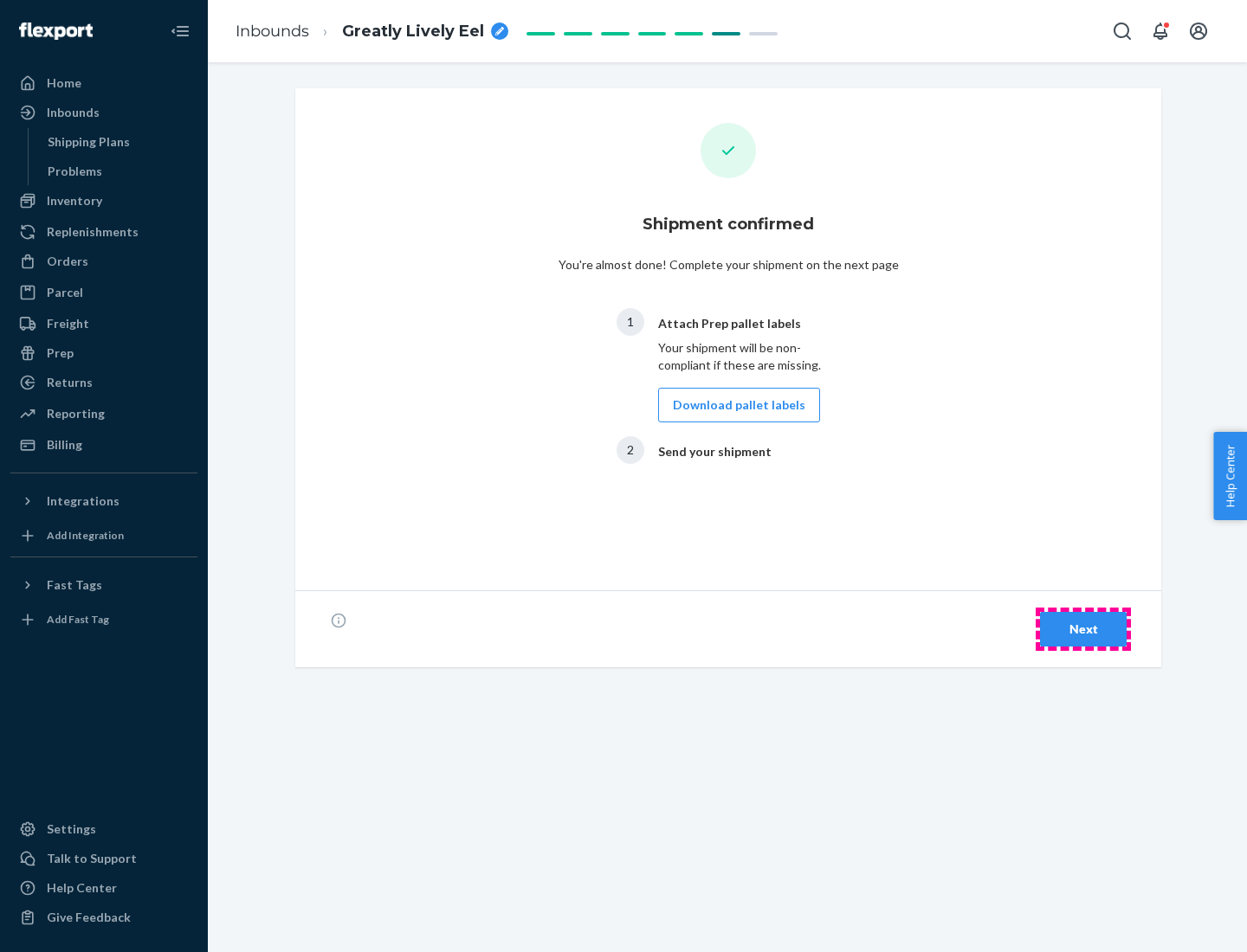
click at [1083, 629] on div "Next" at bounding box center [1082, 629] width 57 height 17
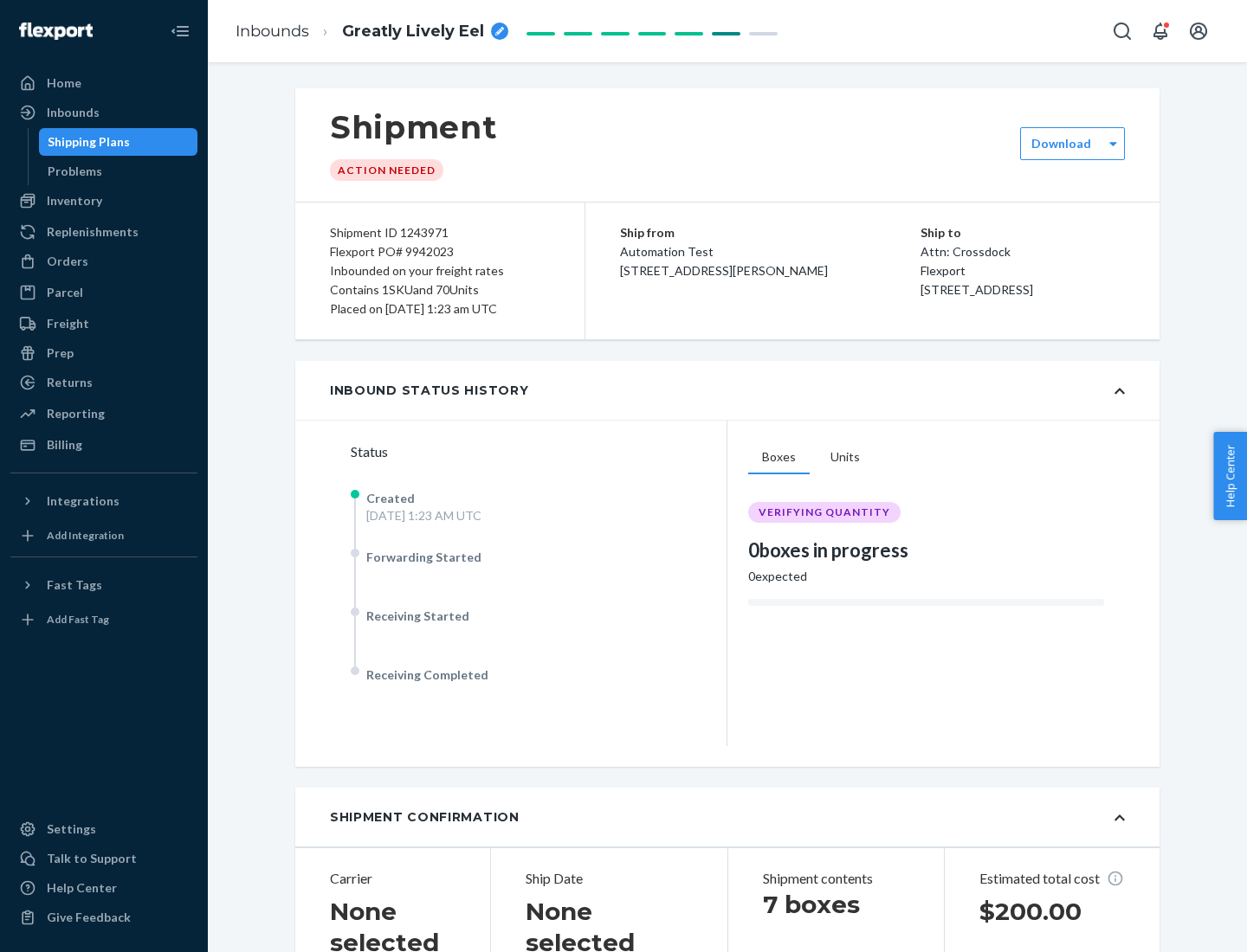
scroll to position [371, 0]
